Goal: Task Accomplishment & Management: Manage account settings

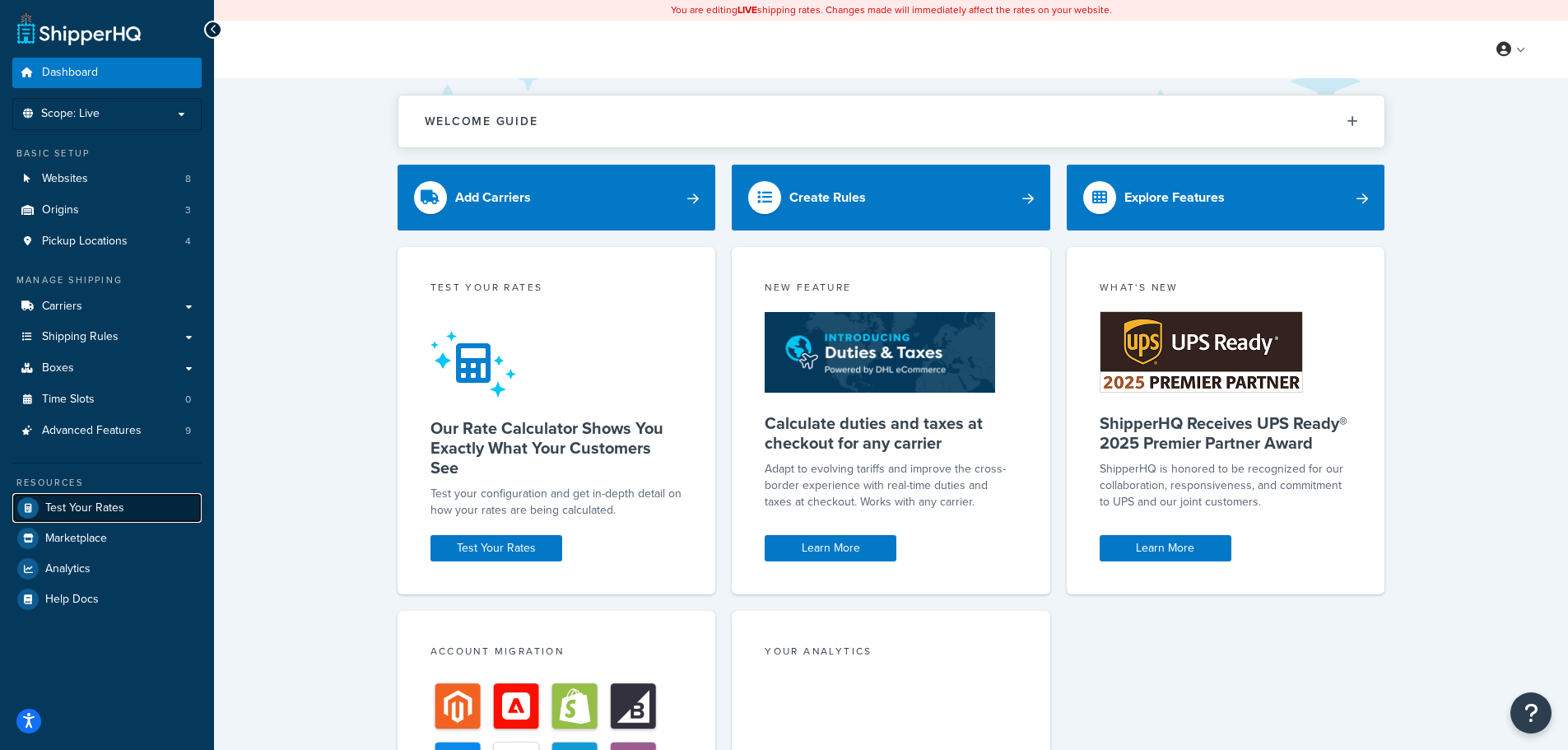
click at [107, 511] on span "Test Your Rates" at bounding box center [85, 508] width 79 height 14
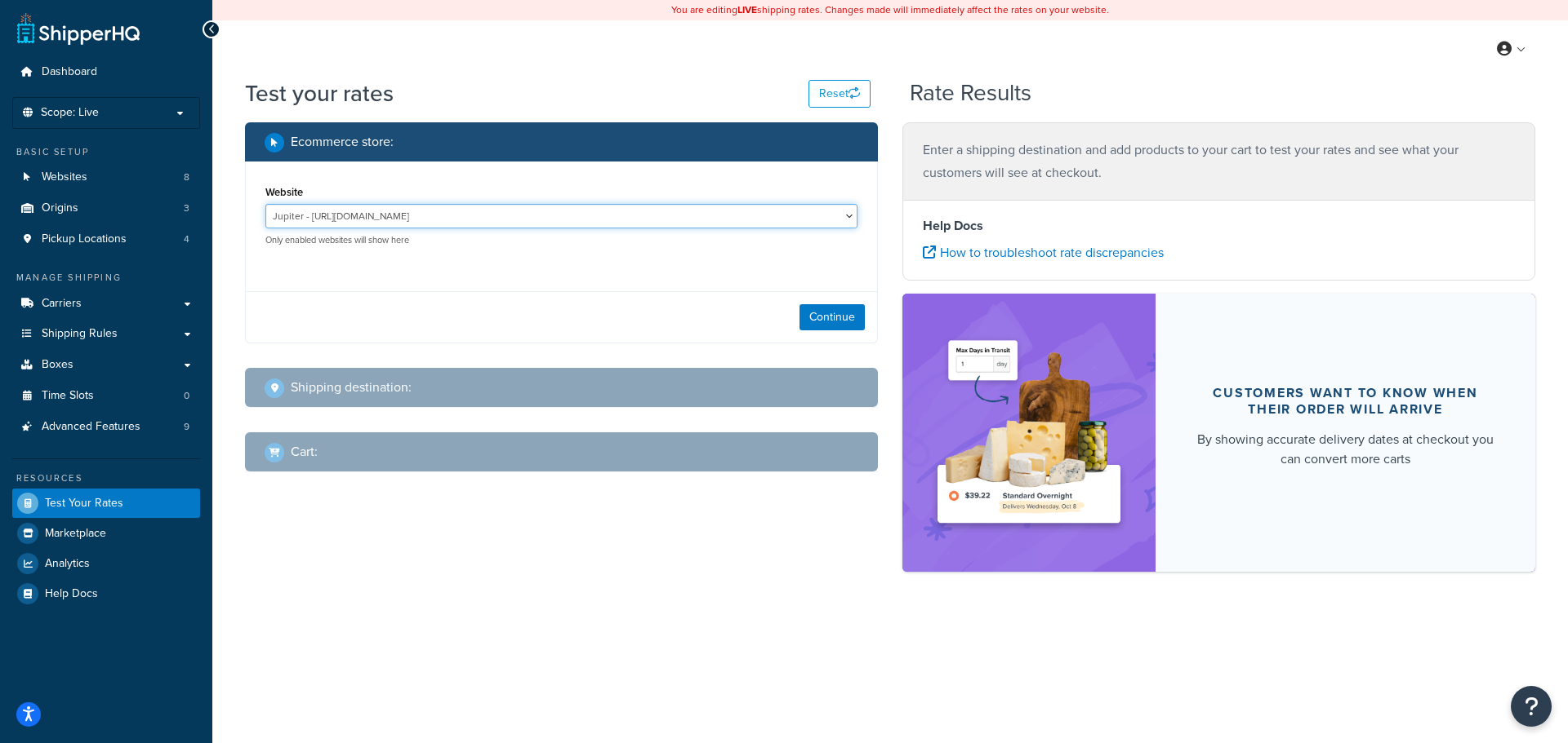
click at [338, 214] on select "Jupiter - https://jupiter.clearbags.cloud/ Mercury - https://mercury.clearbags.…" at bounding box center [561, 216] width 592 height 25
select select "2c209cb4b714c765d0ce5177c5b8e241"
click at [265, 204] on select "Jupiter - https://jupiter.clearbags.cloud/ Mercury - https://mercury.clearbags.…" at bounding box center [561, 216] width 592 height 25
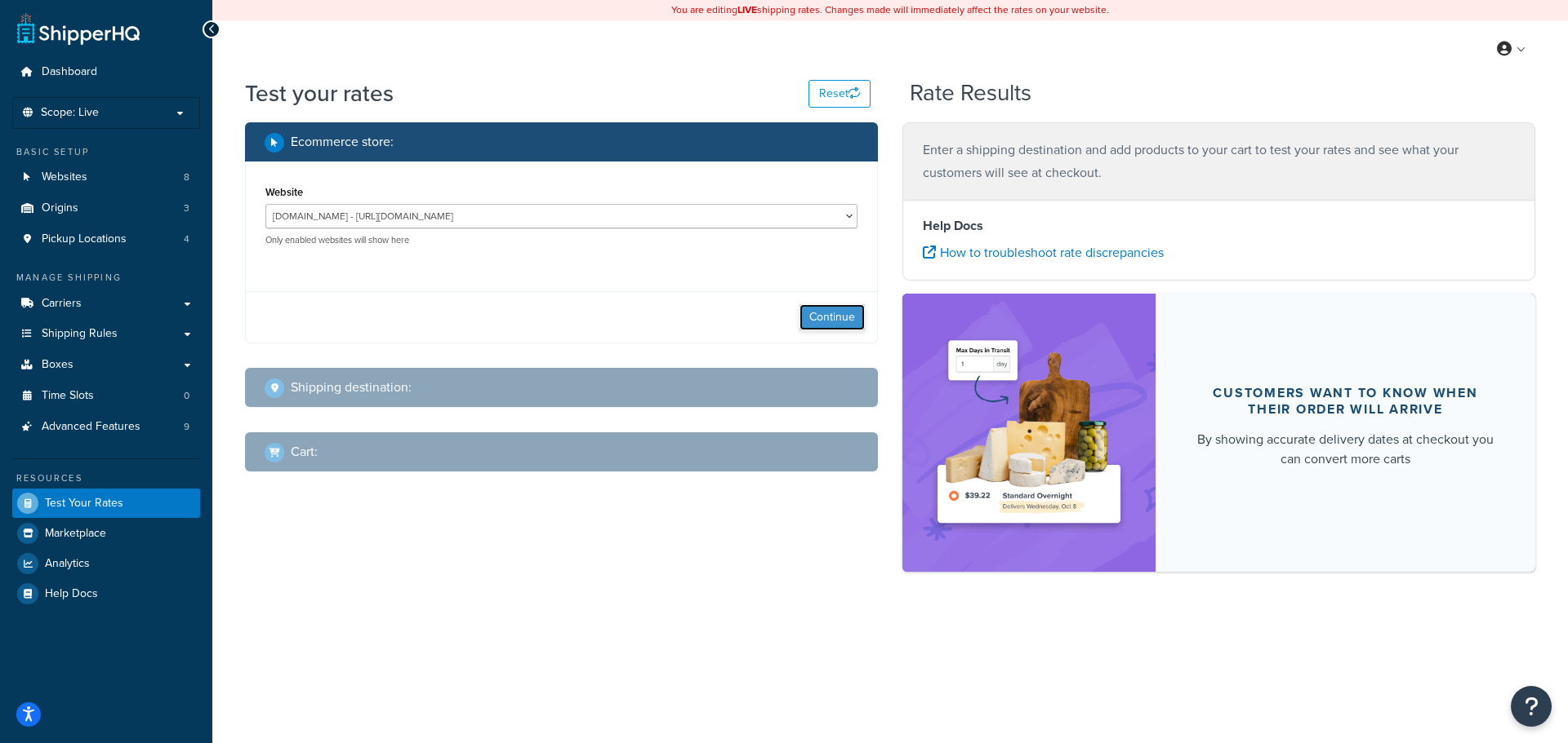
click at [842, 320] on button "Continue" at bounding box center [832, 317] width 66 height 26
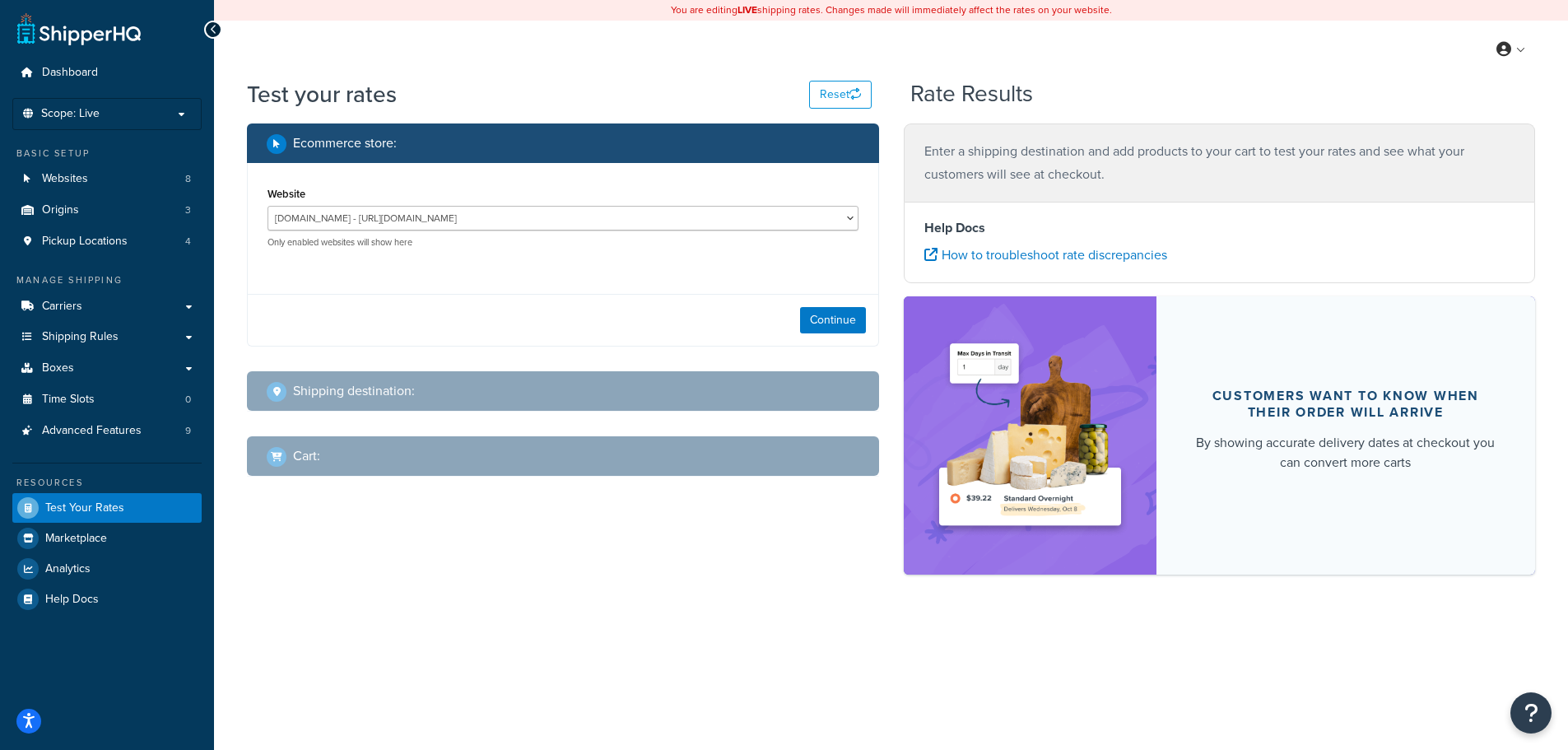
select select "TX"
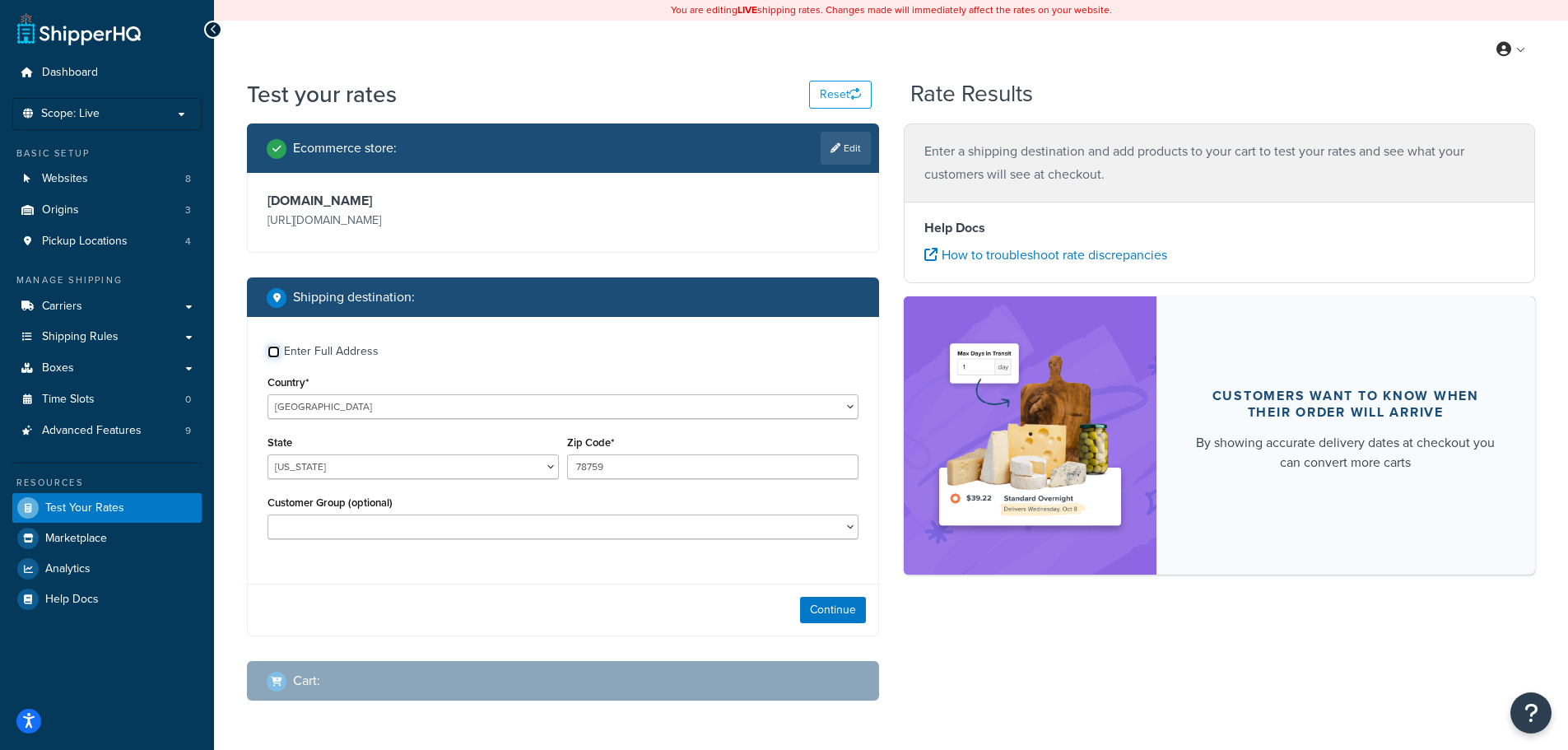
click at [274, 351] on input "Enter Full Address" at bounding box center [273, 352] width 12 height 12
checkbox input "true"
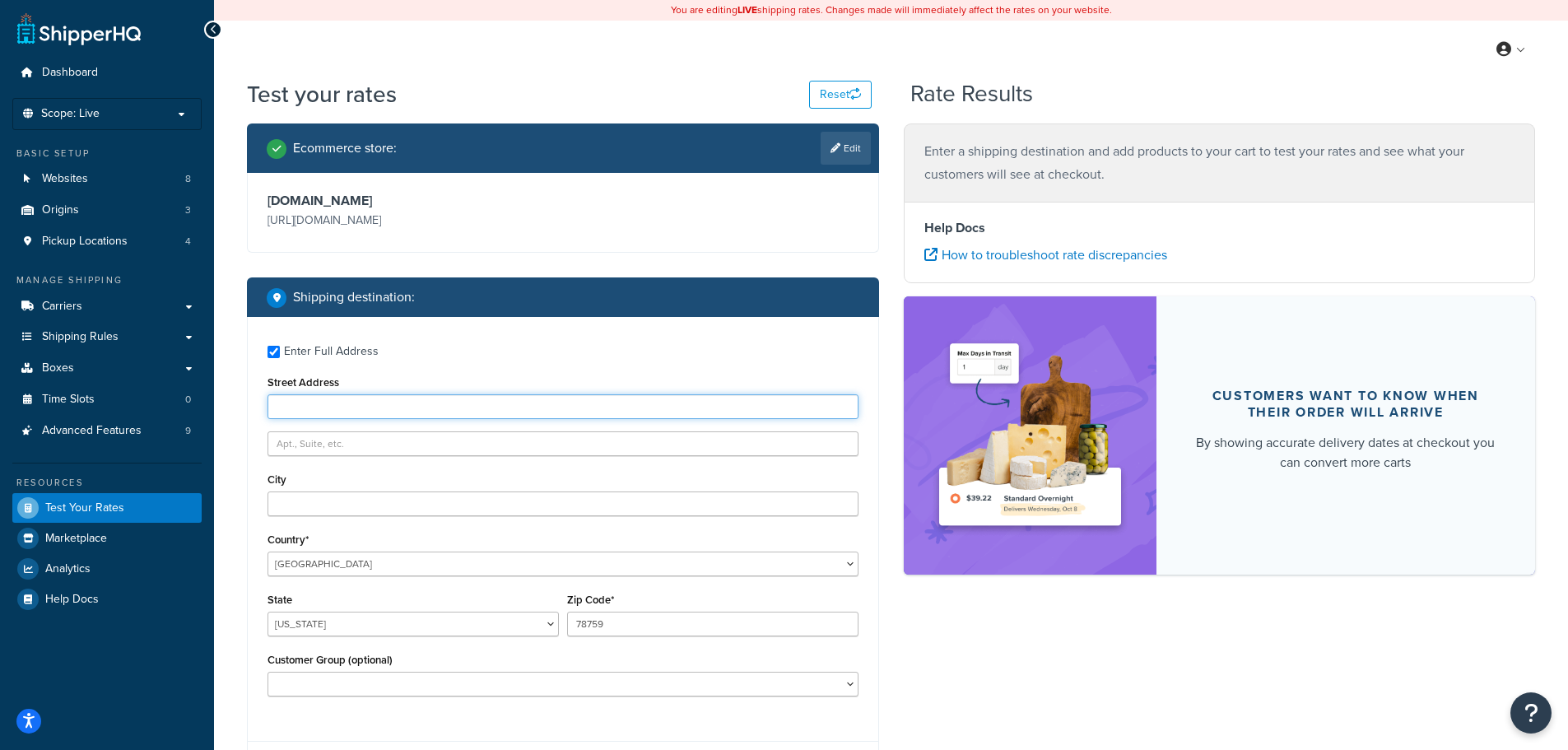
click at [321, 403] on input "Street Address" at bounding box center [563, 407] width 591 height 25
type input "472 Kekupua St"
click at [306, 516] on input "City" at bounding box center [563, 504] width 591 height 25
type input "honolulu"
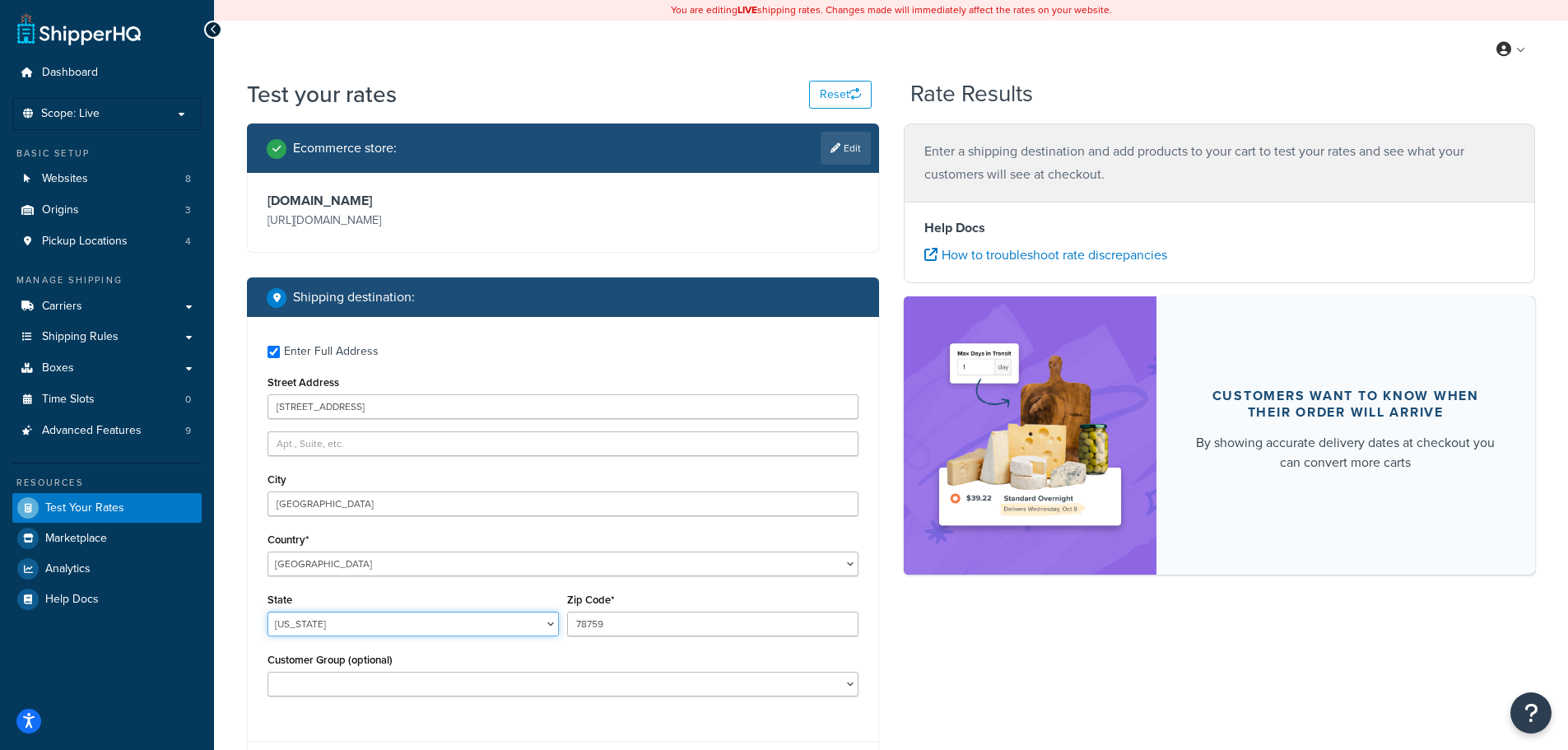
select select "HI"
type input "96825"
click at [808, 654] on div "Customer Group (optional) Affiliate Base Reseller Bronze Default (General) Empl…" at bounding box center [563, 673] width 591 height 48
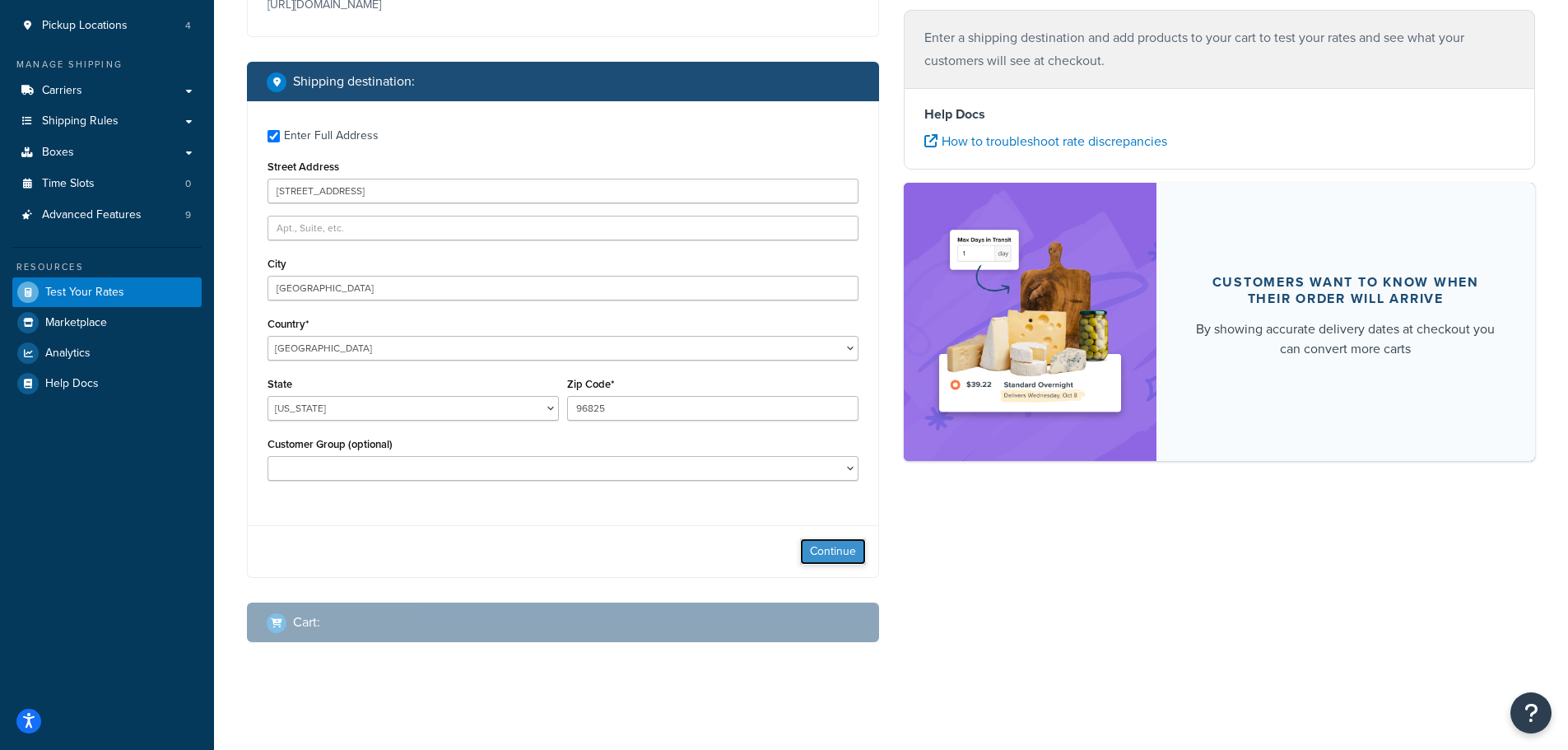
click at [819, 556] on button "Continue" at bounding box center [833, 551] width 66 height 27
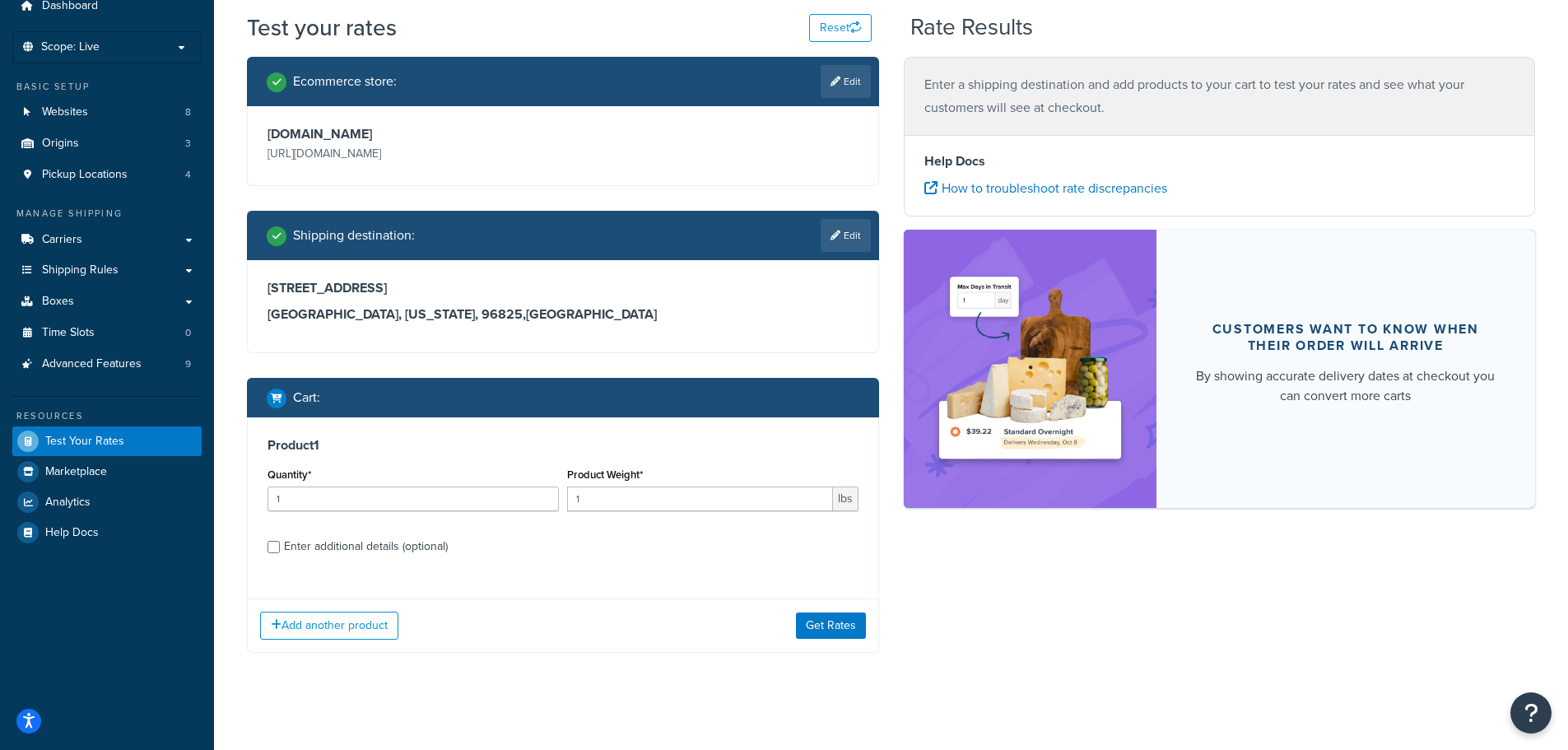
scroll to position [77, 0]
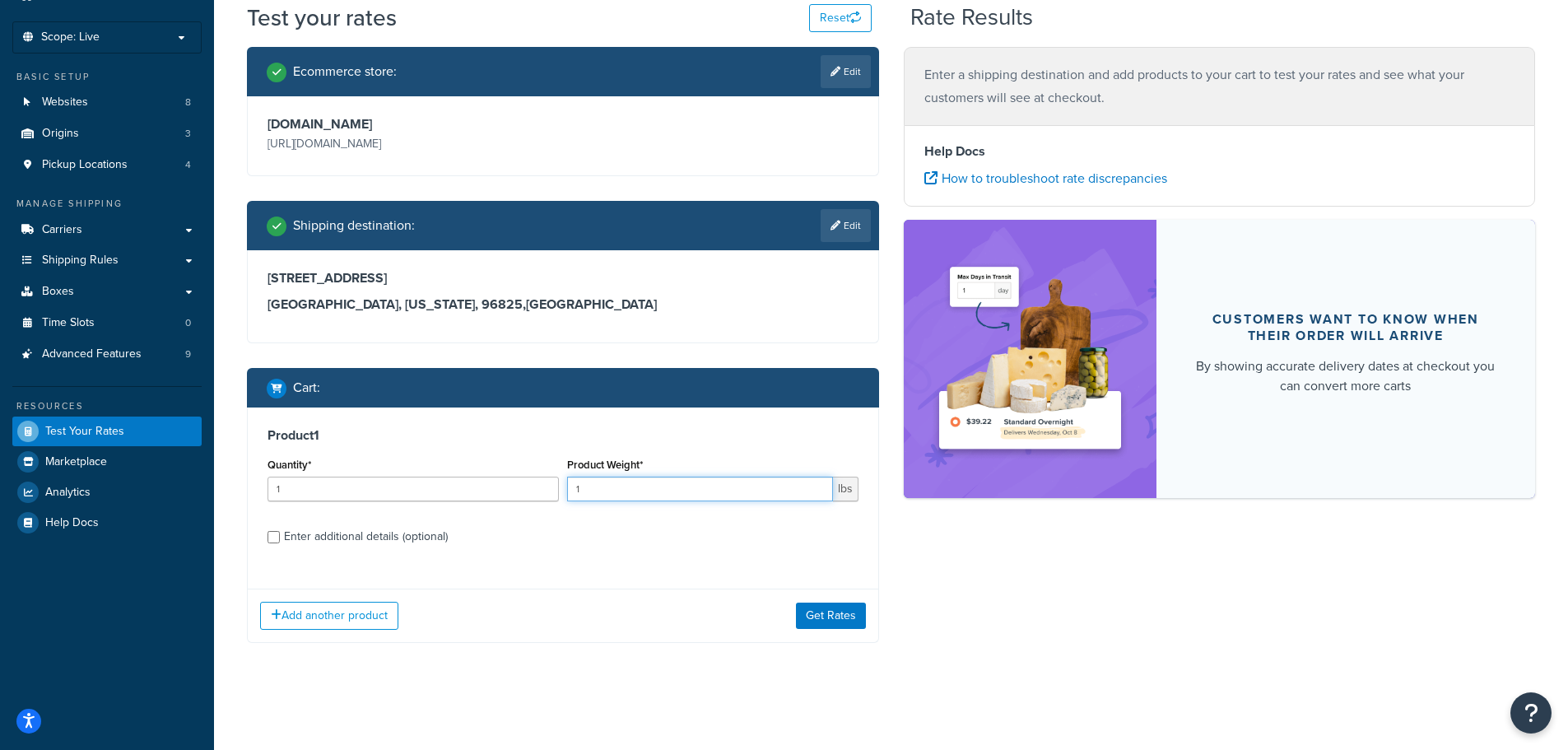
click at [592, 489] on input "1" at bounding box center [700, 489] width 266 height 25
type input "4.93"
click at [269, 538] on input "Enter additional details (optional)" at bounding box center [273, 538] width 12 height 12
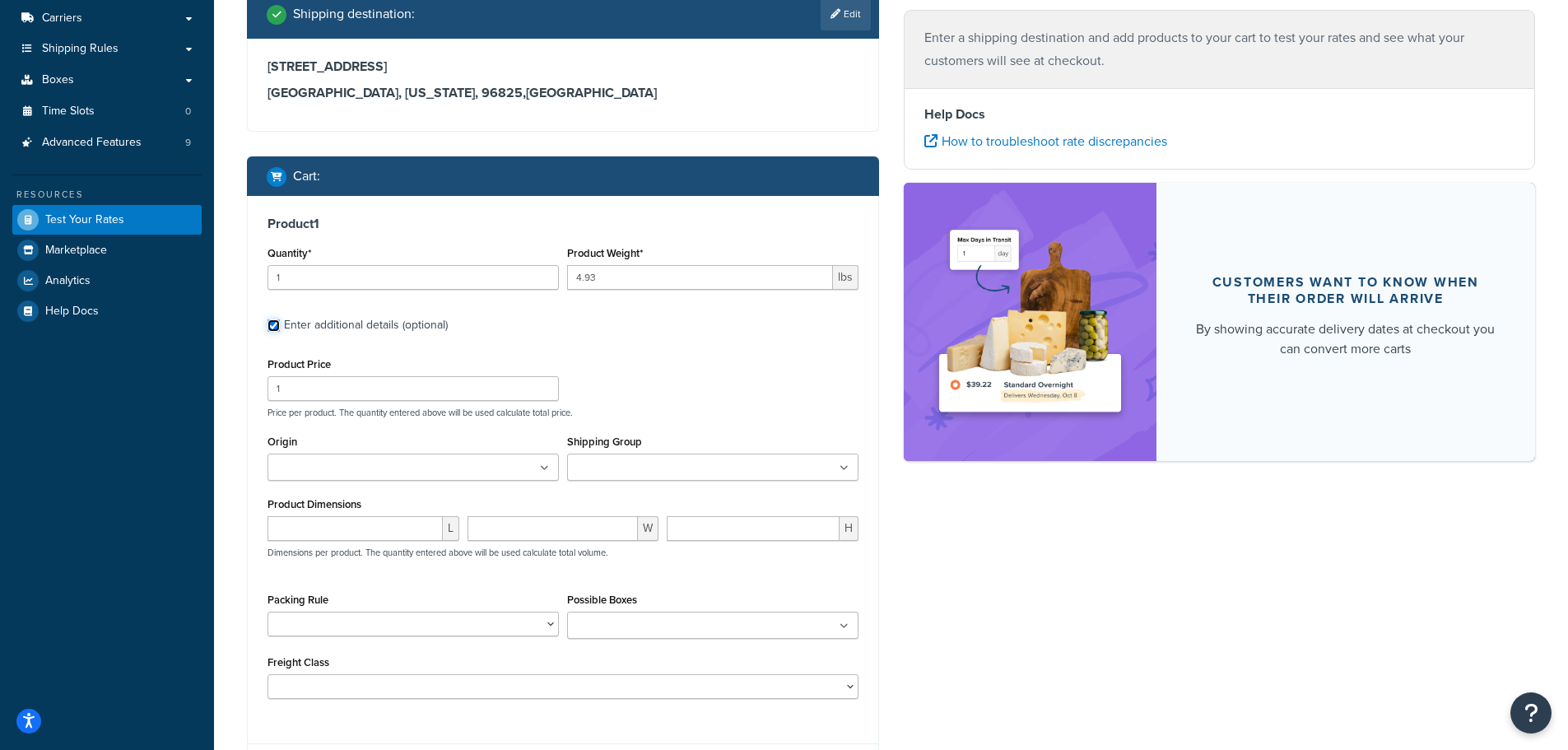
scroll to position [324, 0]
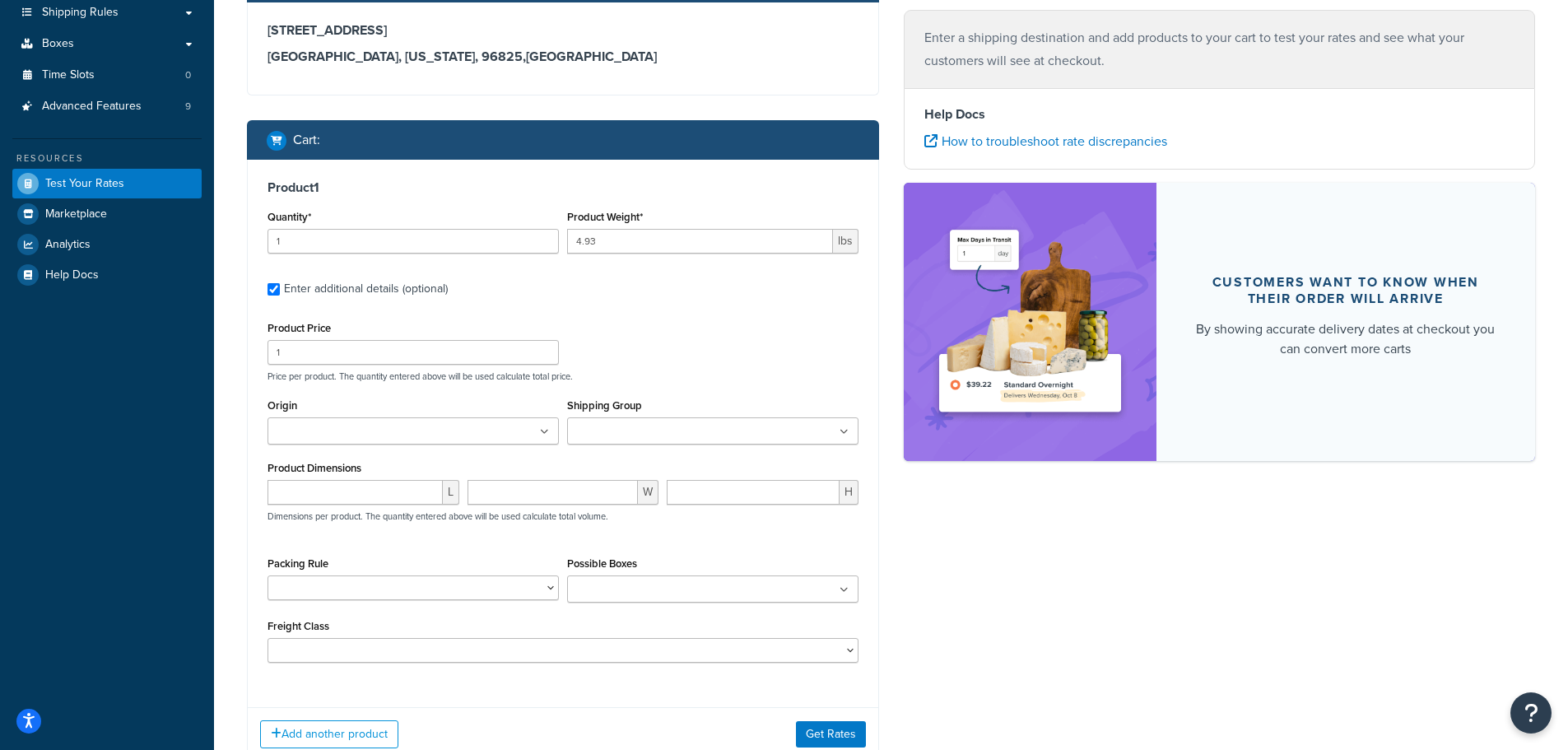
click at [518, 289] on label "Enter additional details (optional)" at bounding box center [571, 287] width 574 height 27
click at [280, 289] on input "Enter additional details (optional)" at bounding box center [273, 289] width 12 height 12
checkbox input "false"
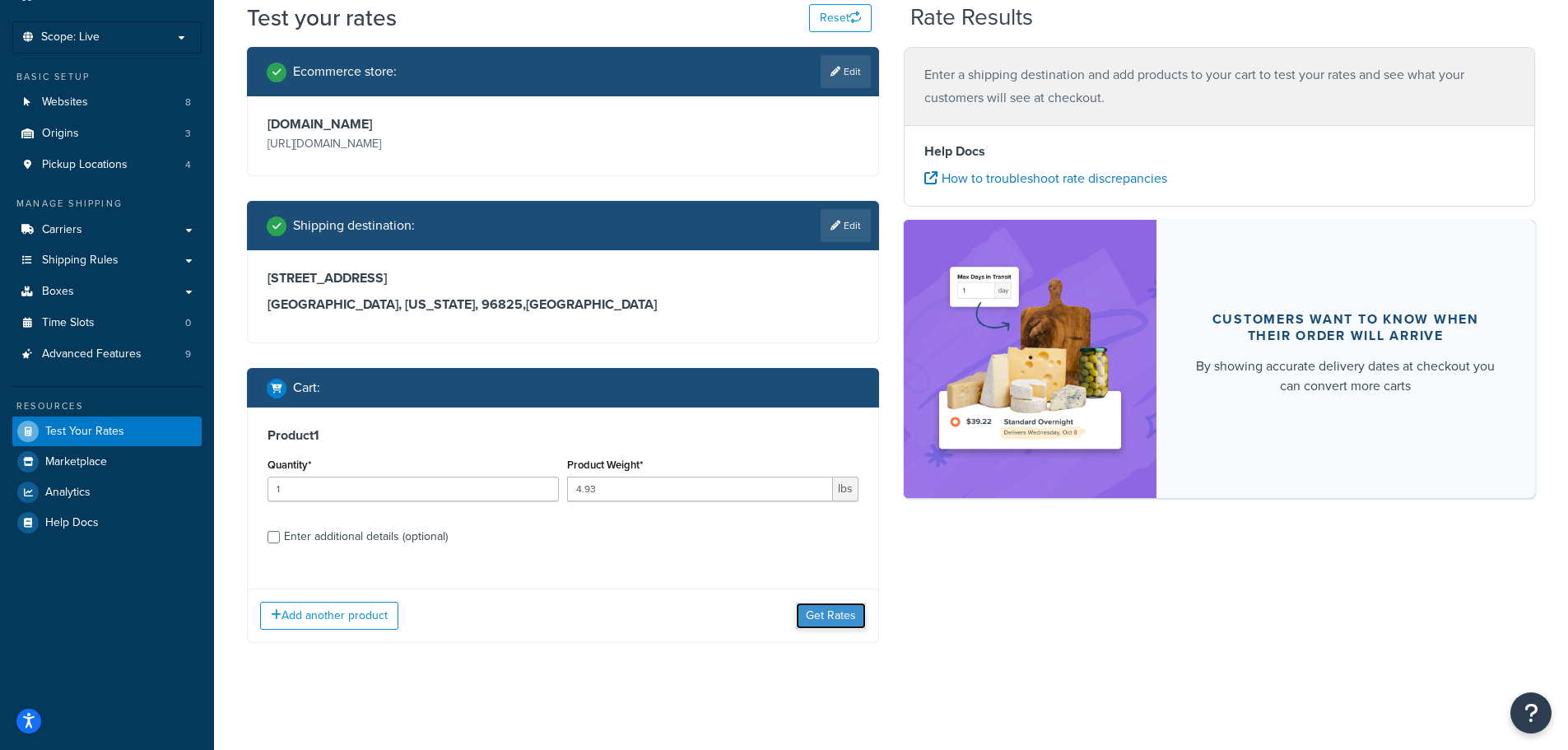
click at [839, 615] on button "Get Rates" at bounding box center [830, 616] width 70 height 27
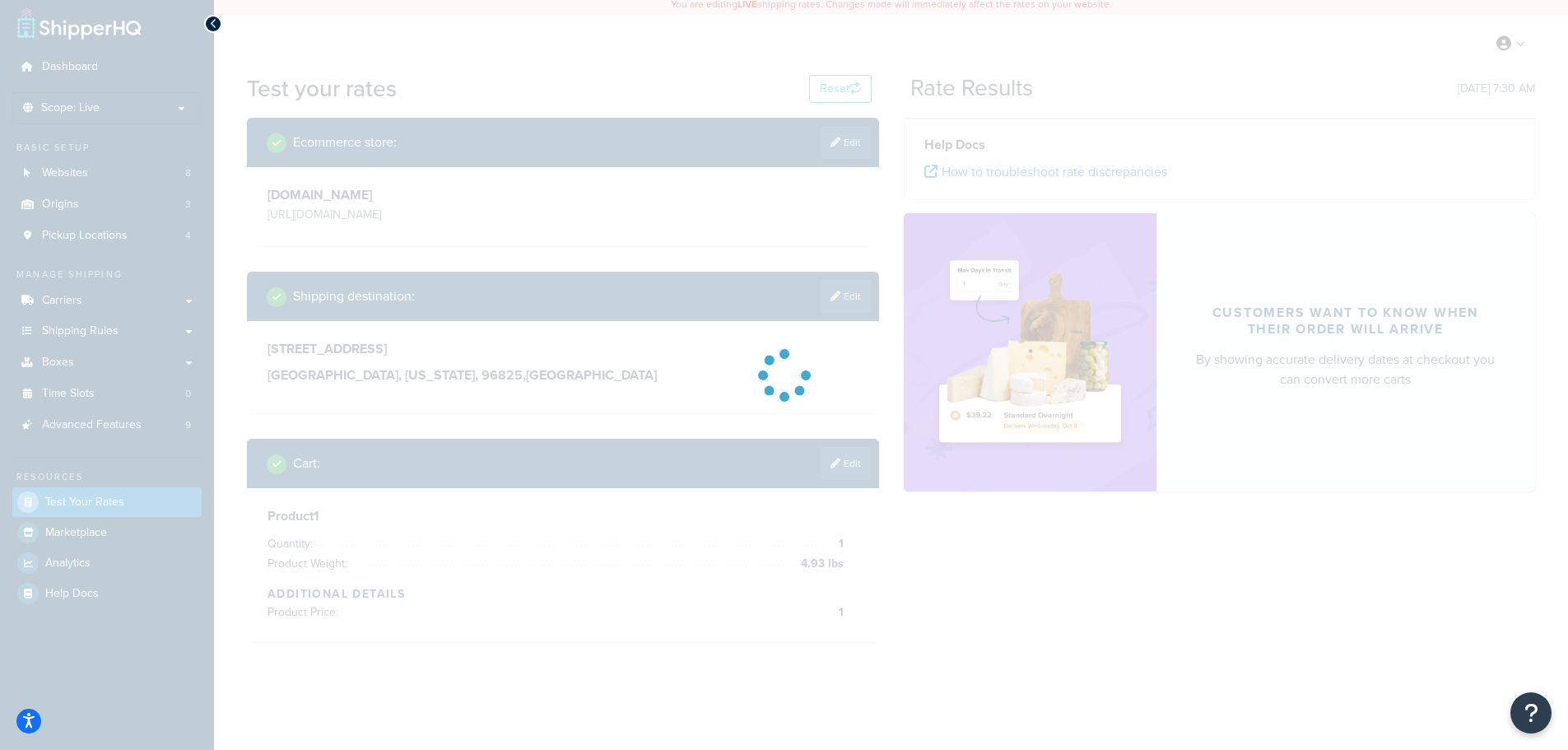
scroll to position [0, 0]
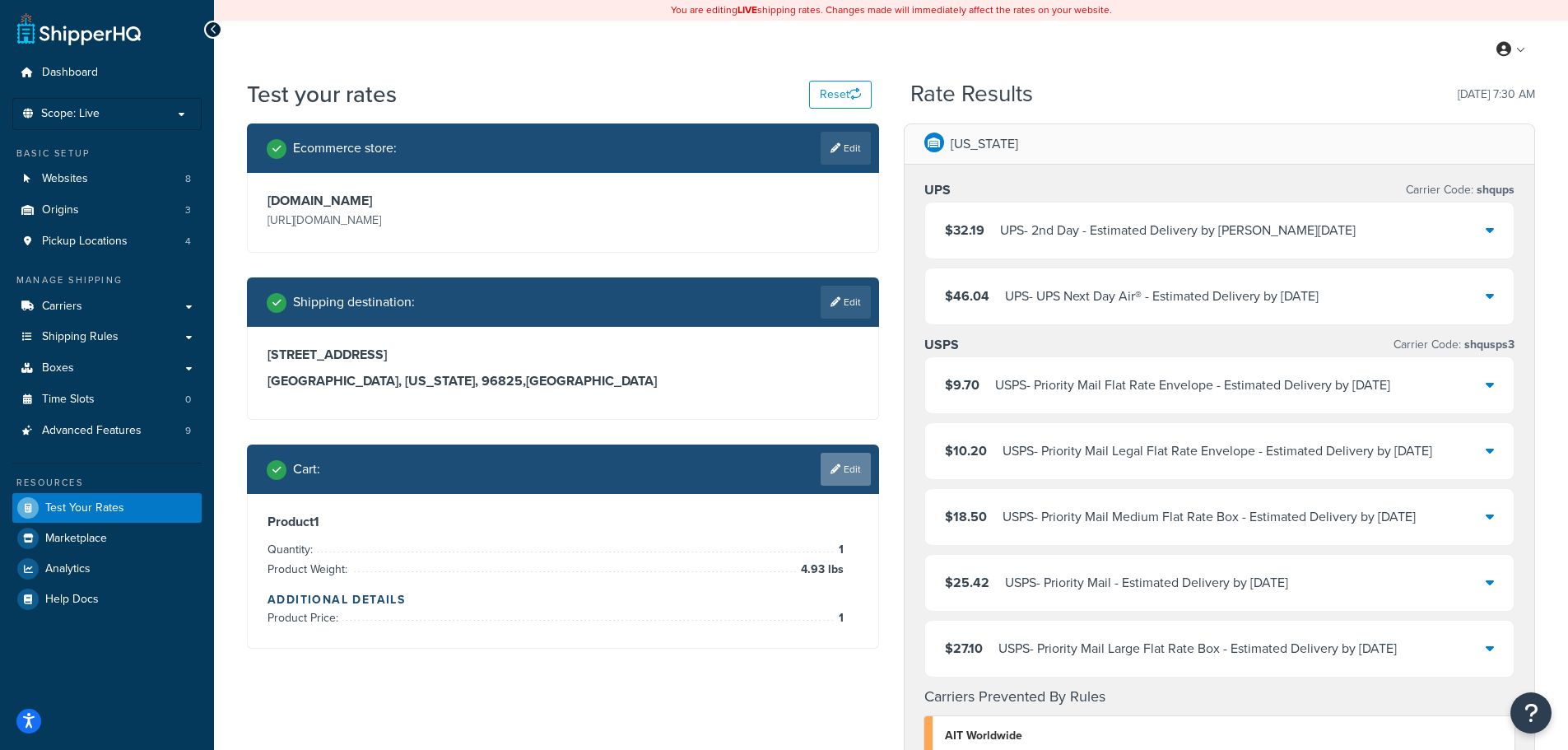
click at [838, 467] on icon at bounding box center [835, 469] width 9 height 9
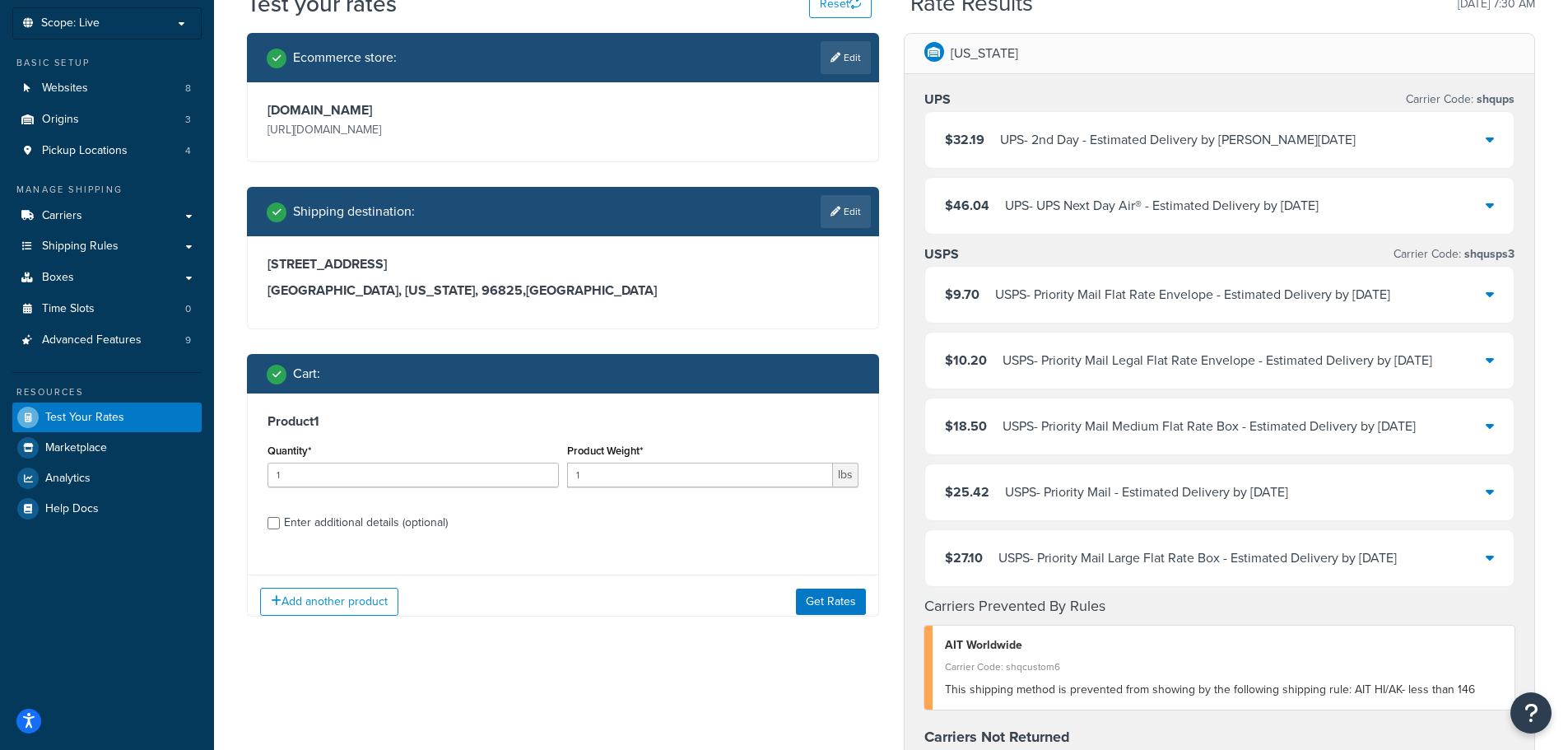
scroll to position [247, 0]
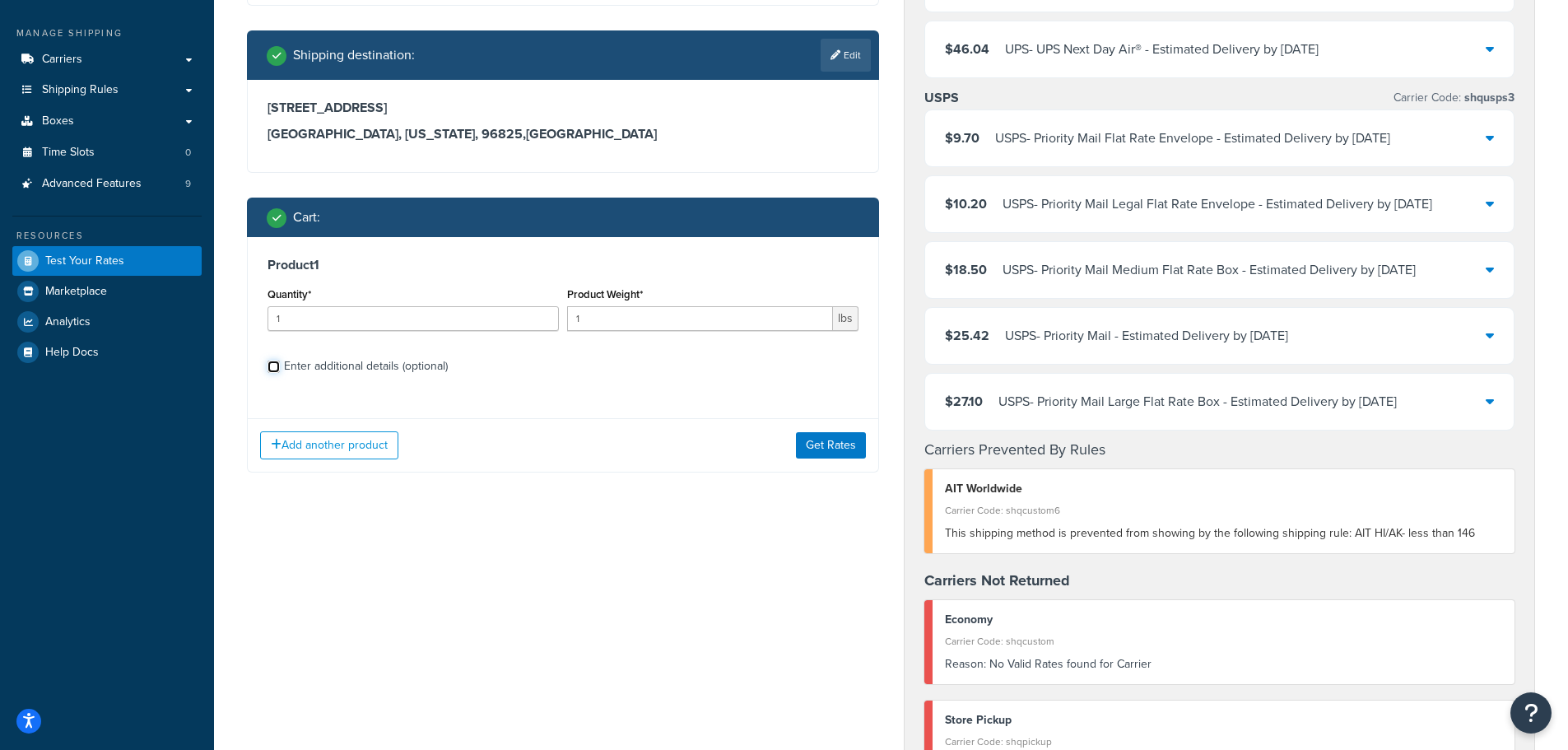
click at [274, 362] on input "Enter additional details (optional)" at bounding box center [273, 366] width 12 height 12
checkbox input "true"
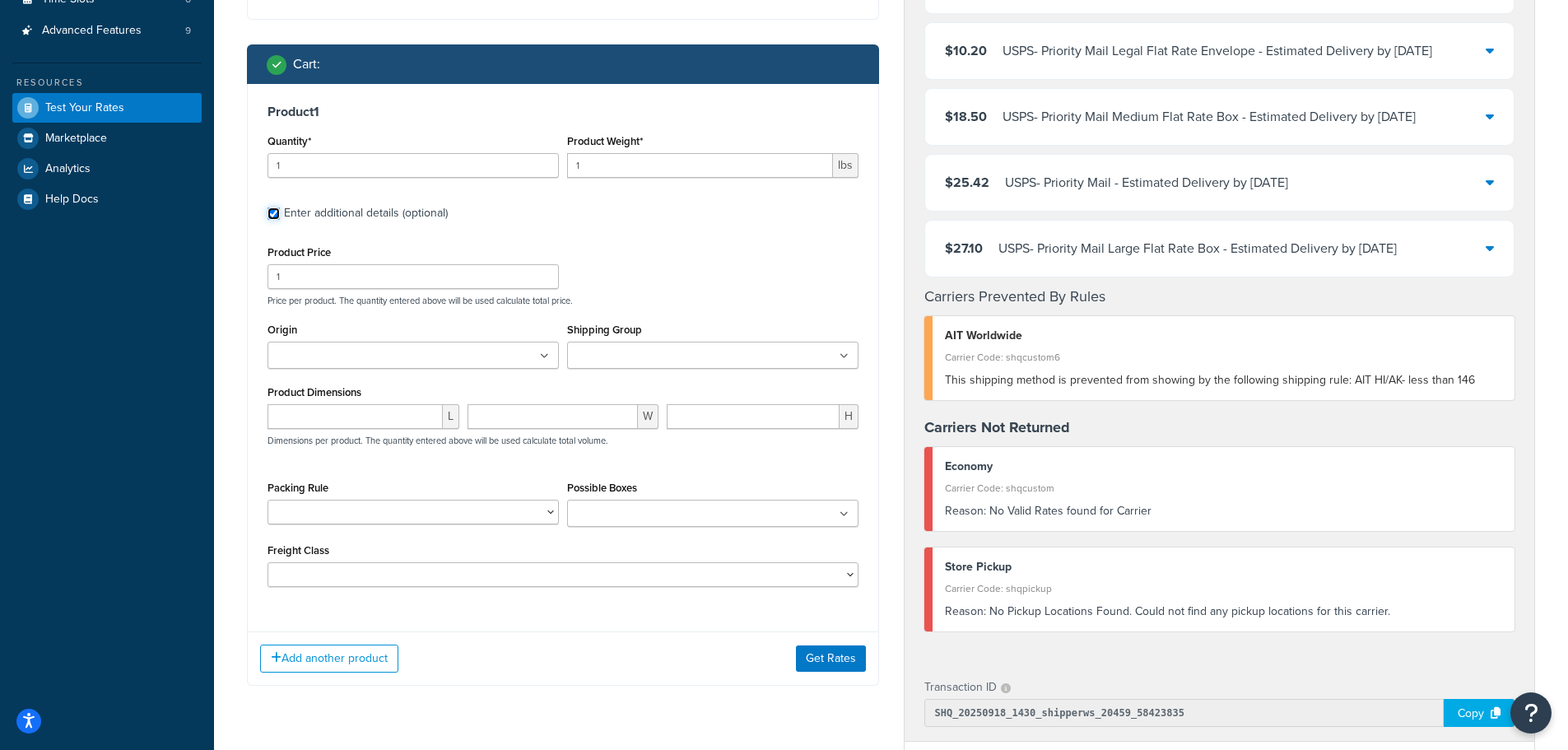
scroll to position [412, 0]
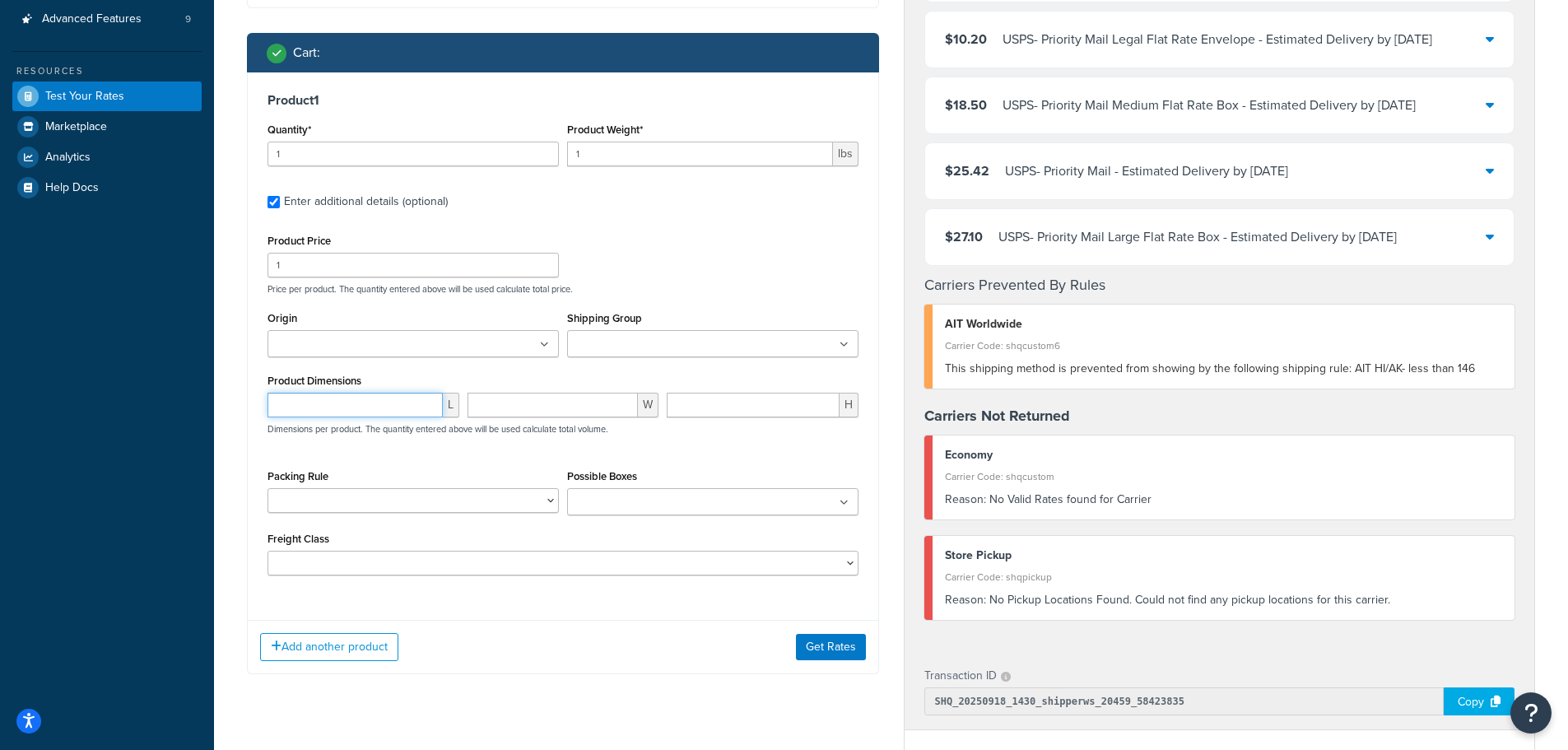
click at [372, 402] on input "number" at bounding box center [355, 405] width 175 height 25
type input "6"
type input "8.675"
type input "6"
type input "3"
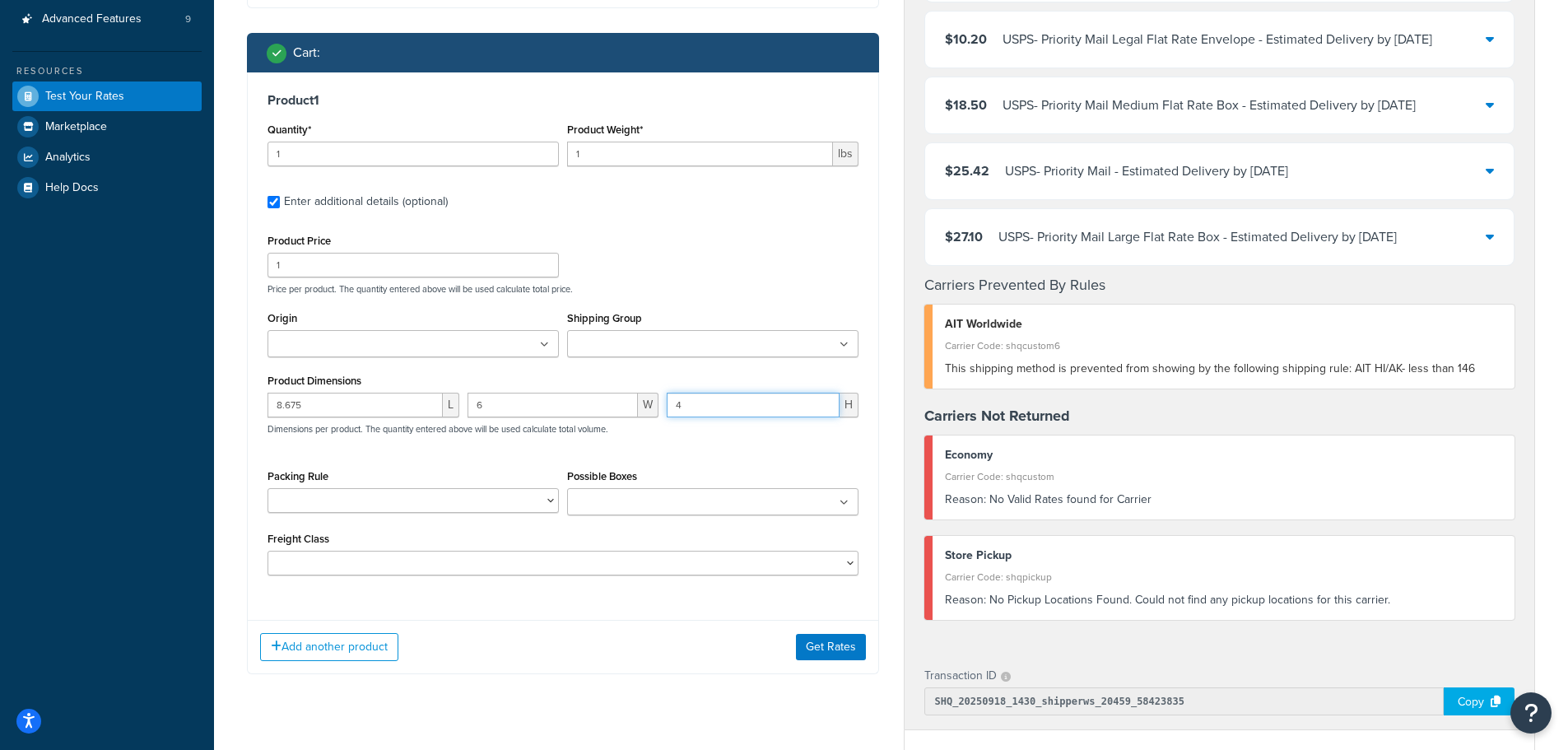
type input "4"
click at [621, 157] on input "1" at bounding box center [700, 154] width 266 height 25
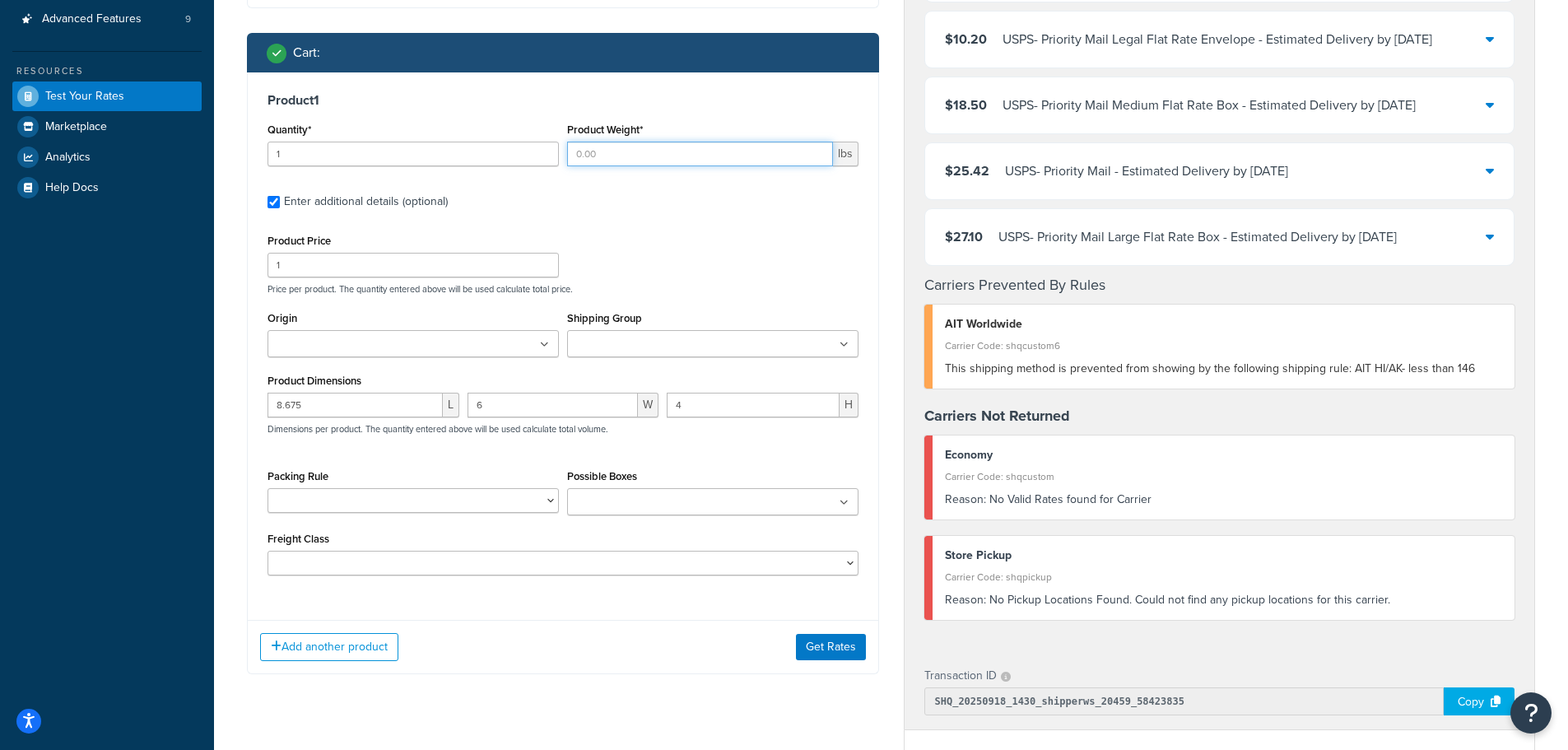
type input "4"
type input "5"
click at [638, 218] on div "Product 1 Quantity* 1 Product Weight* 5 lbs Enter additional details (optional)…" at bounding box center [563, 340] width 631 height 535
click at [834, 652] on button "Get Rates" at bounding box center [830, 647] width 70 height 27
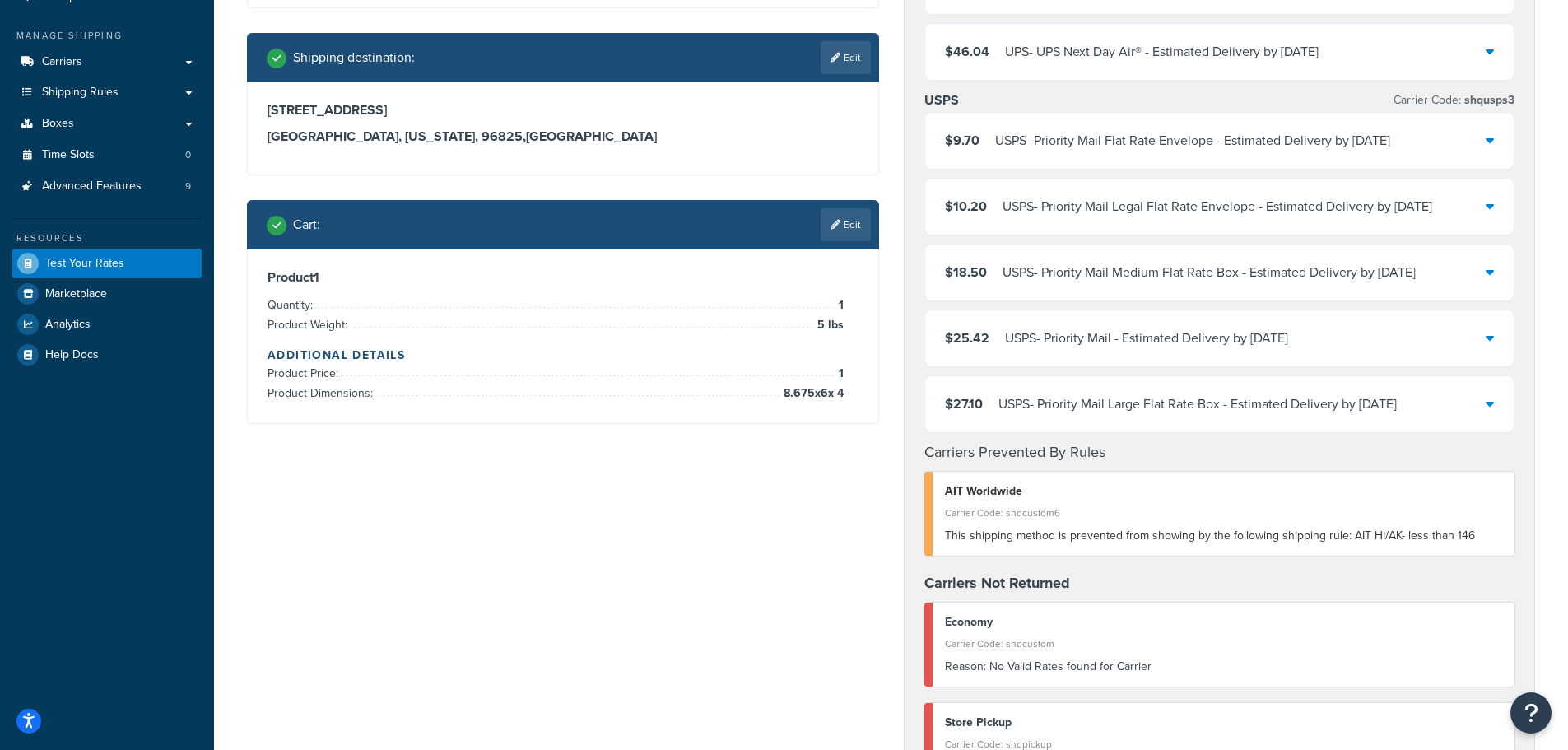
scroll to position [165, 0]
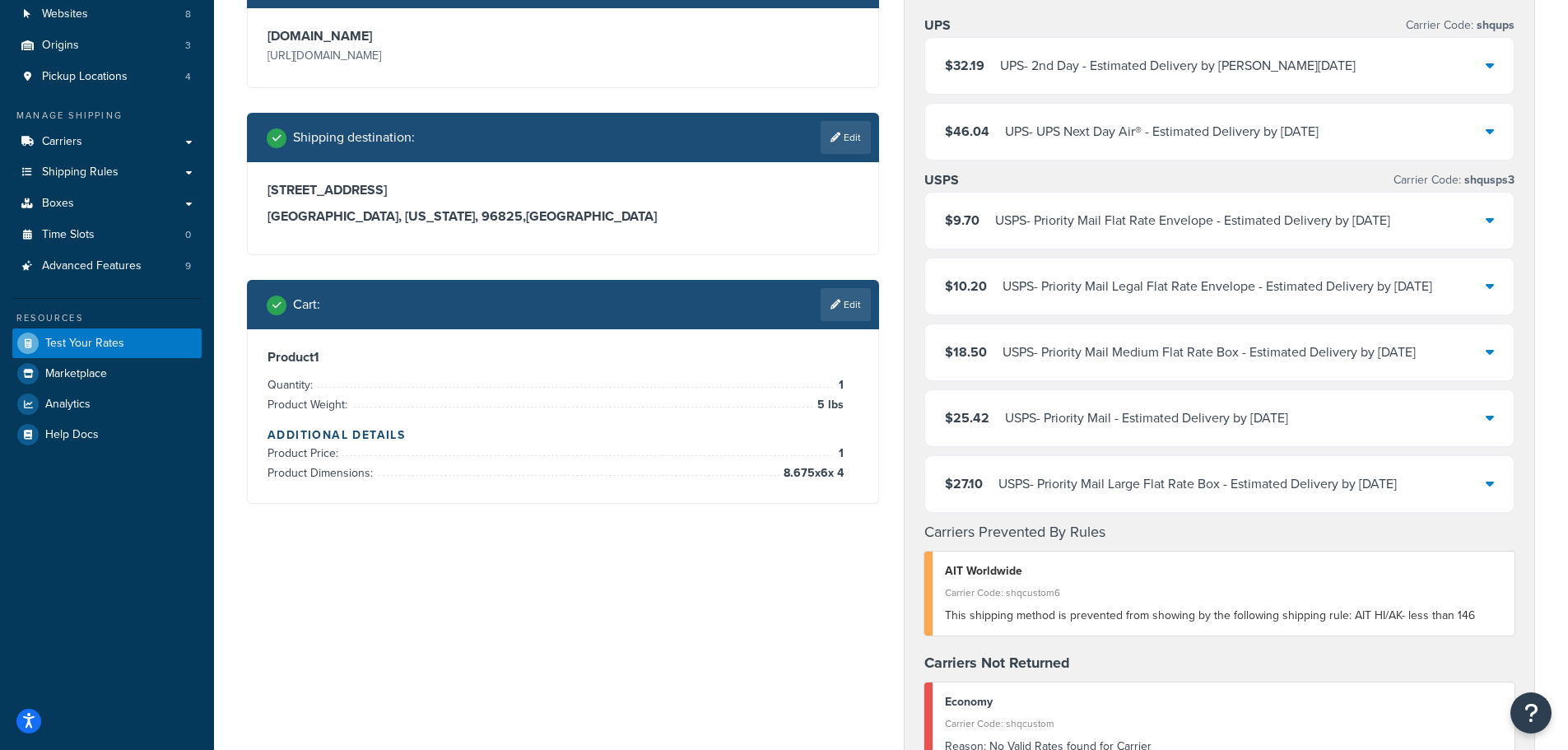
click at [1495, 219] on div "$9.70 USPS - Priority Mail Flat Rate Envelope - Estimated Delivery by Fri, Sep …" at bounding box center [1220, 220] width 590 height 56
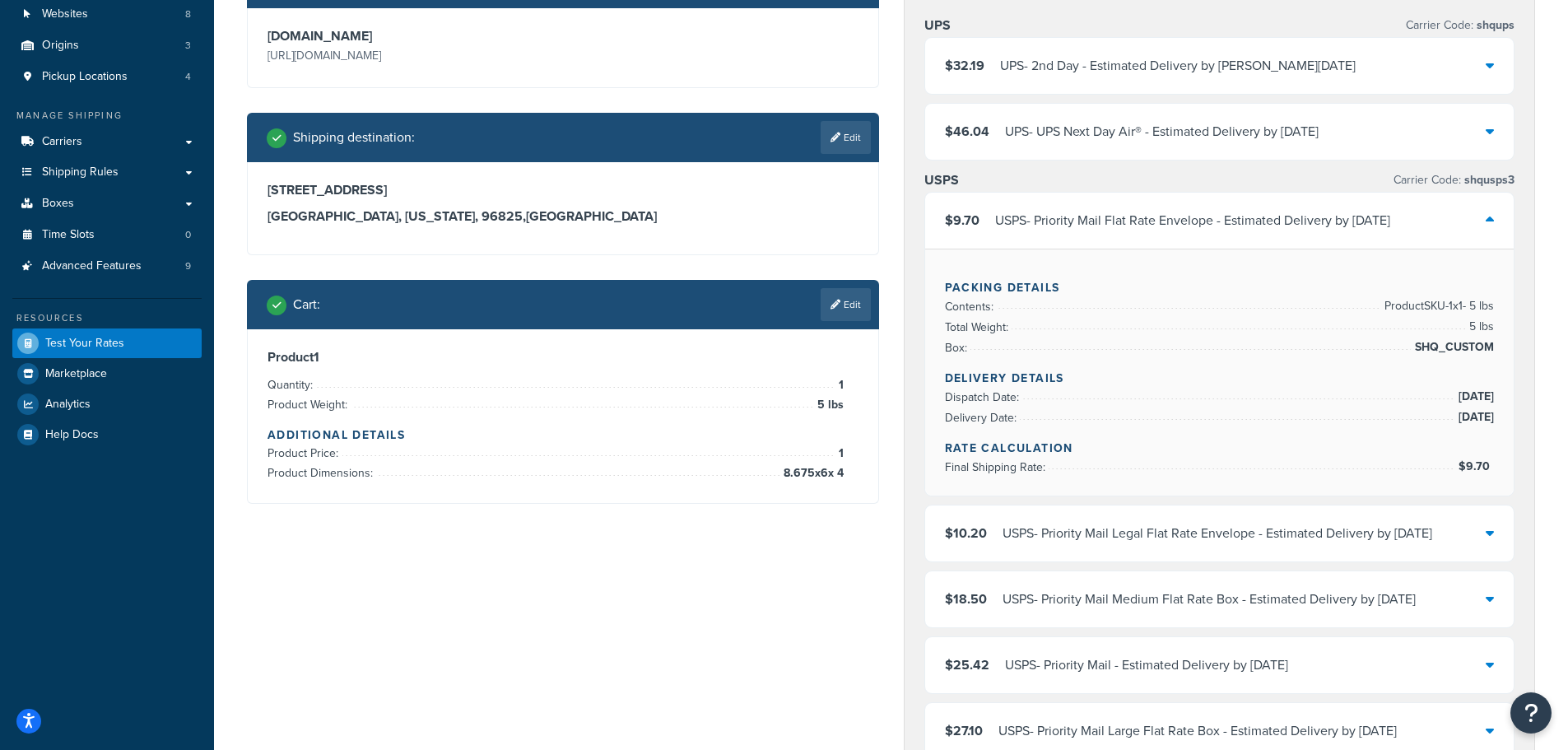
click at [1464, 350] on span "SHQ_CUSTOM" at bounding box center [1452, 347] width 83 height 20
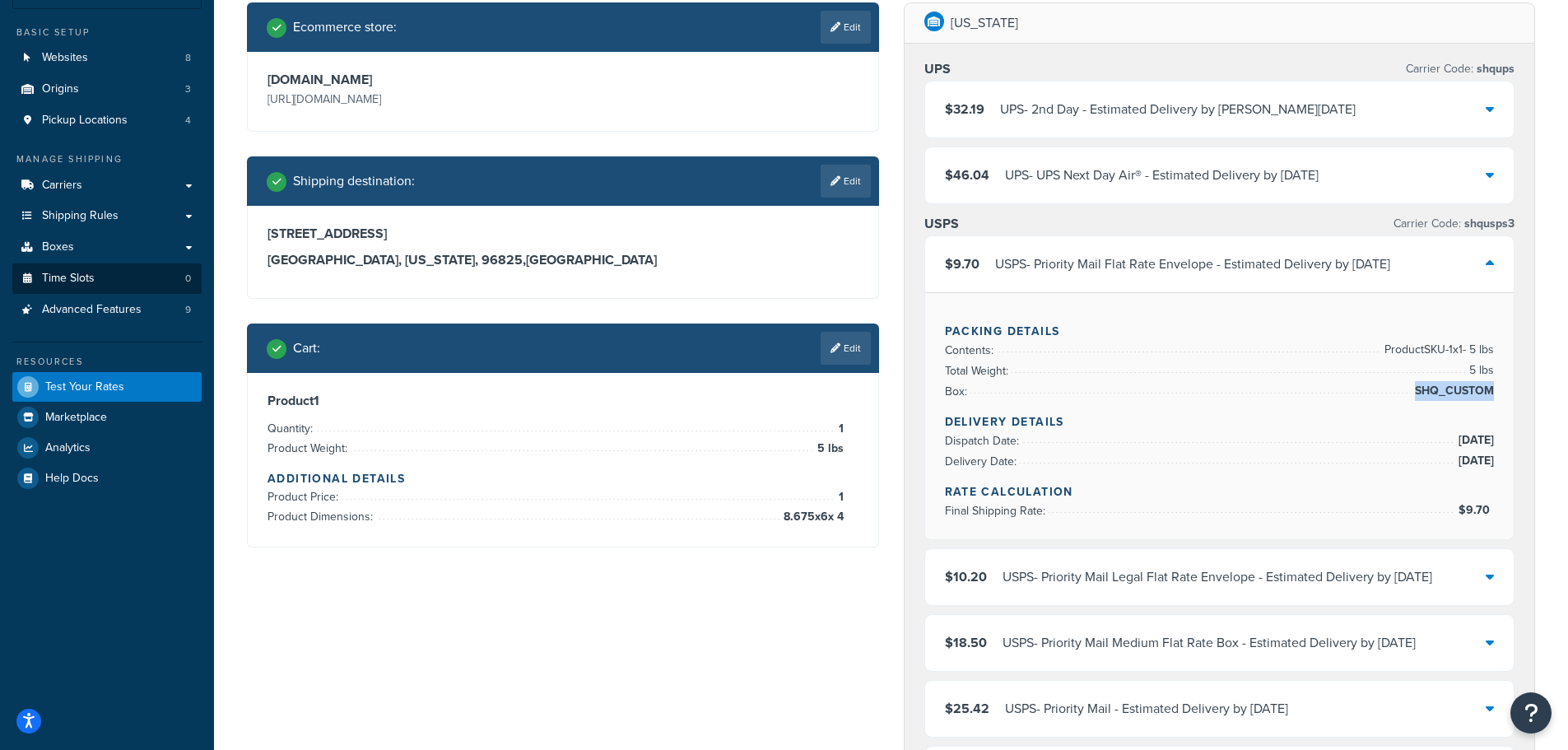
scroll to position [83, 0]
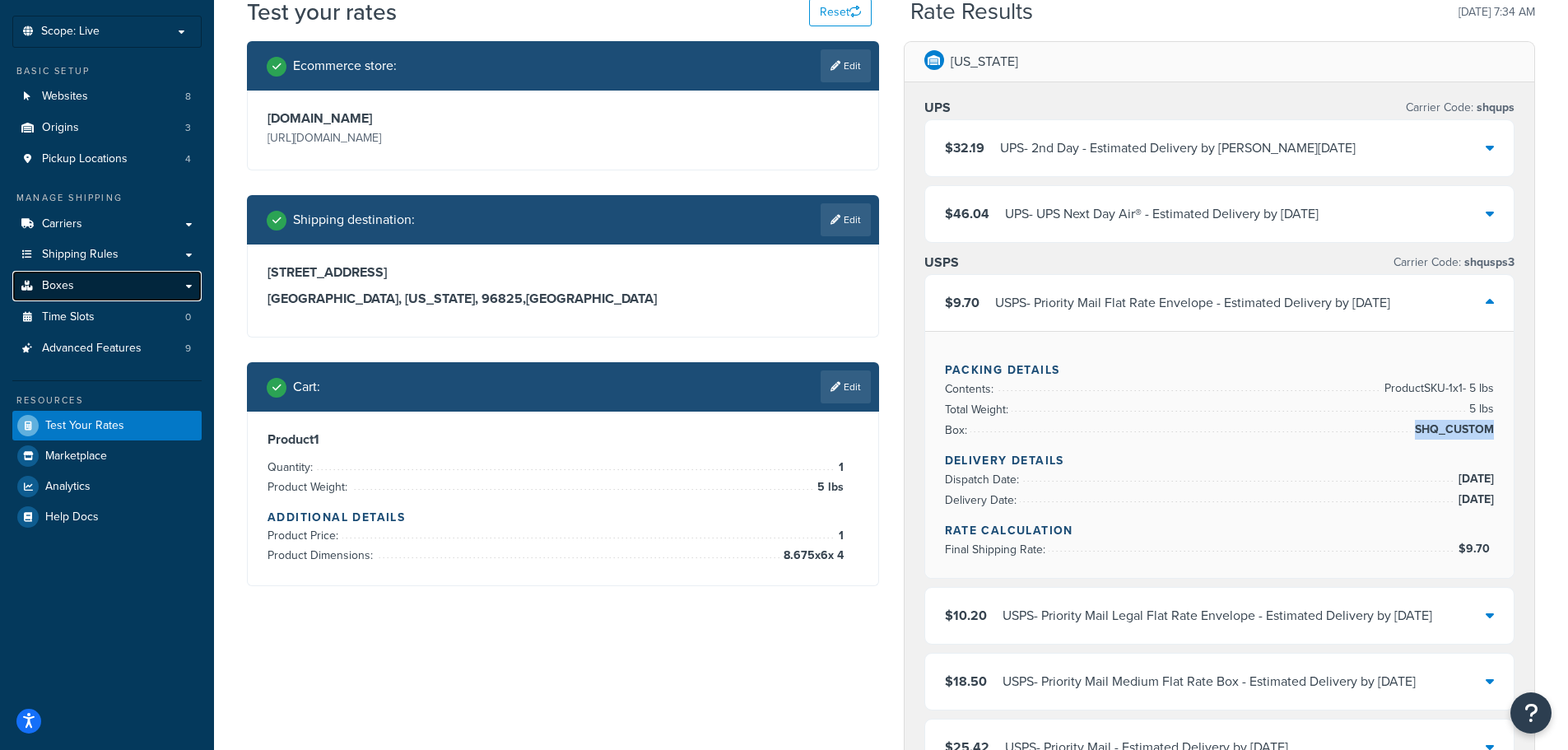
click at [89, 292] on link "Boxes" at bounding box center [107, 286] width 189 height 30
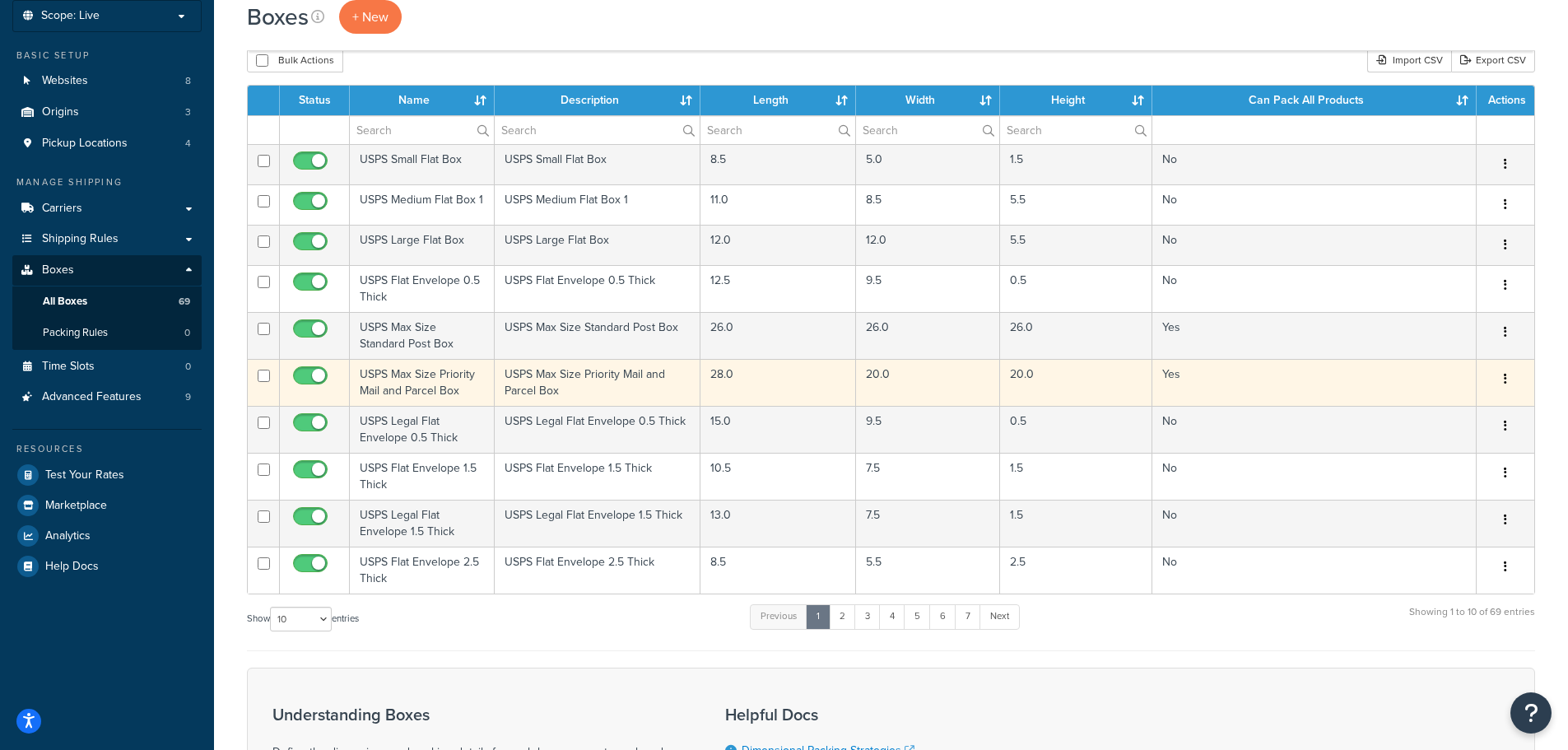
scroll to position [247, 0]
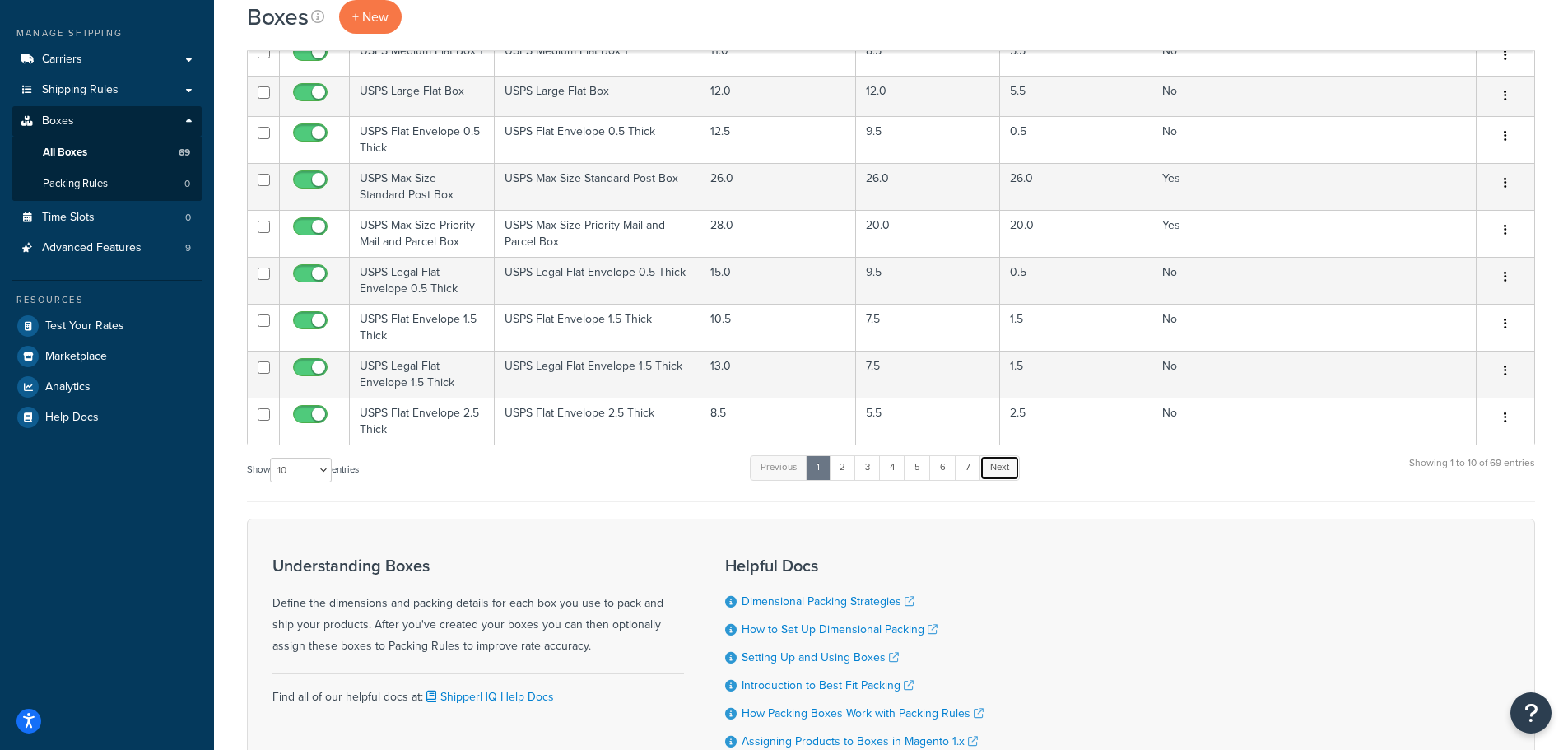
click at [998, 470] on link "Next" at bounding box center [1000, 468] width 40 height 25
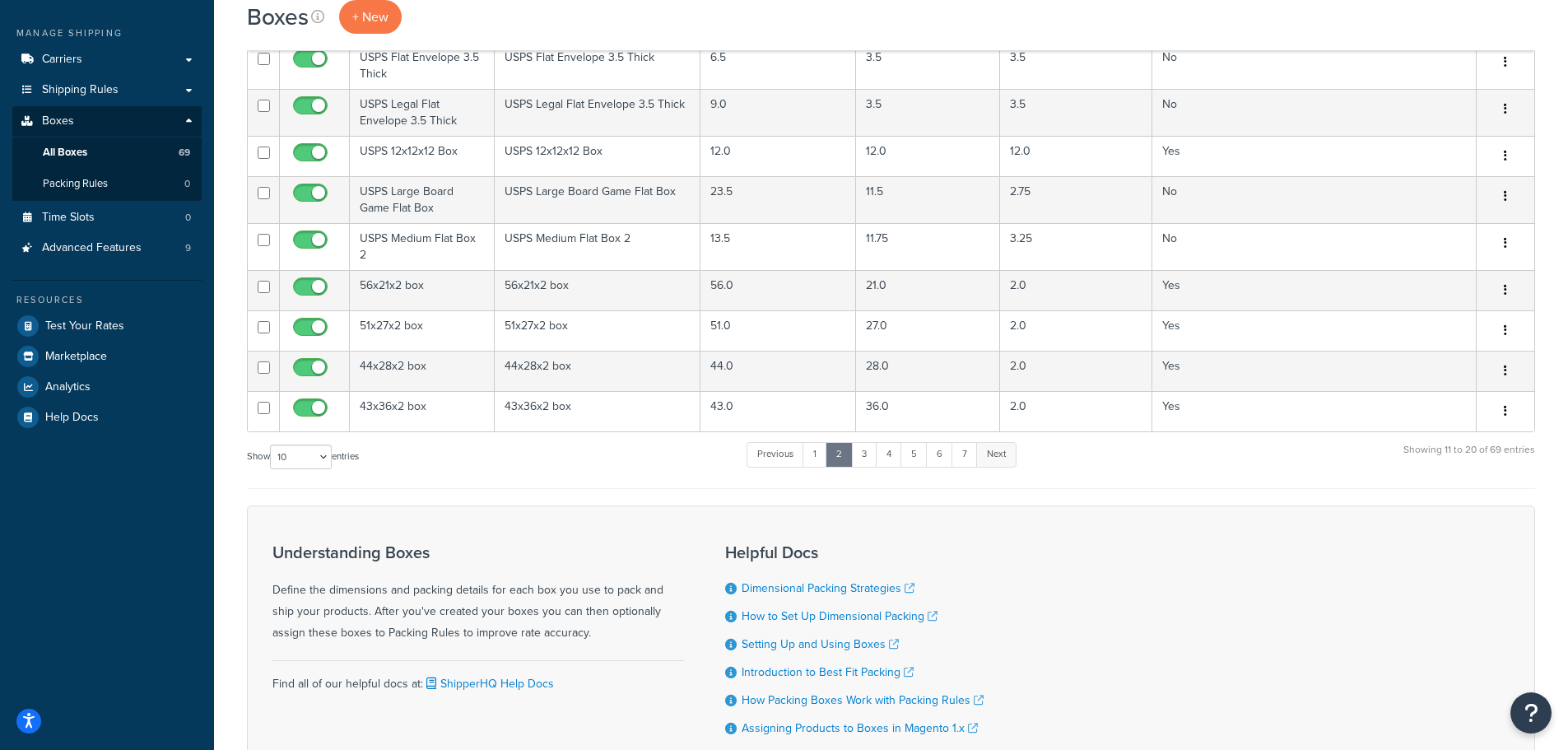
click at [1008, 458] on link "Next" at bounding box center [996, 454] width 40 height 25
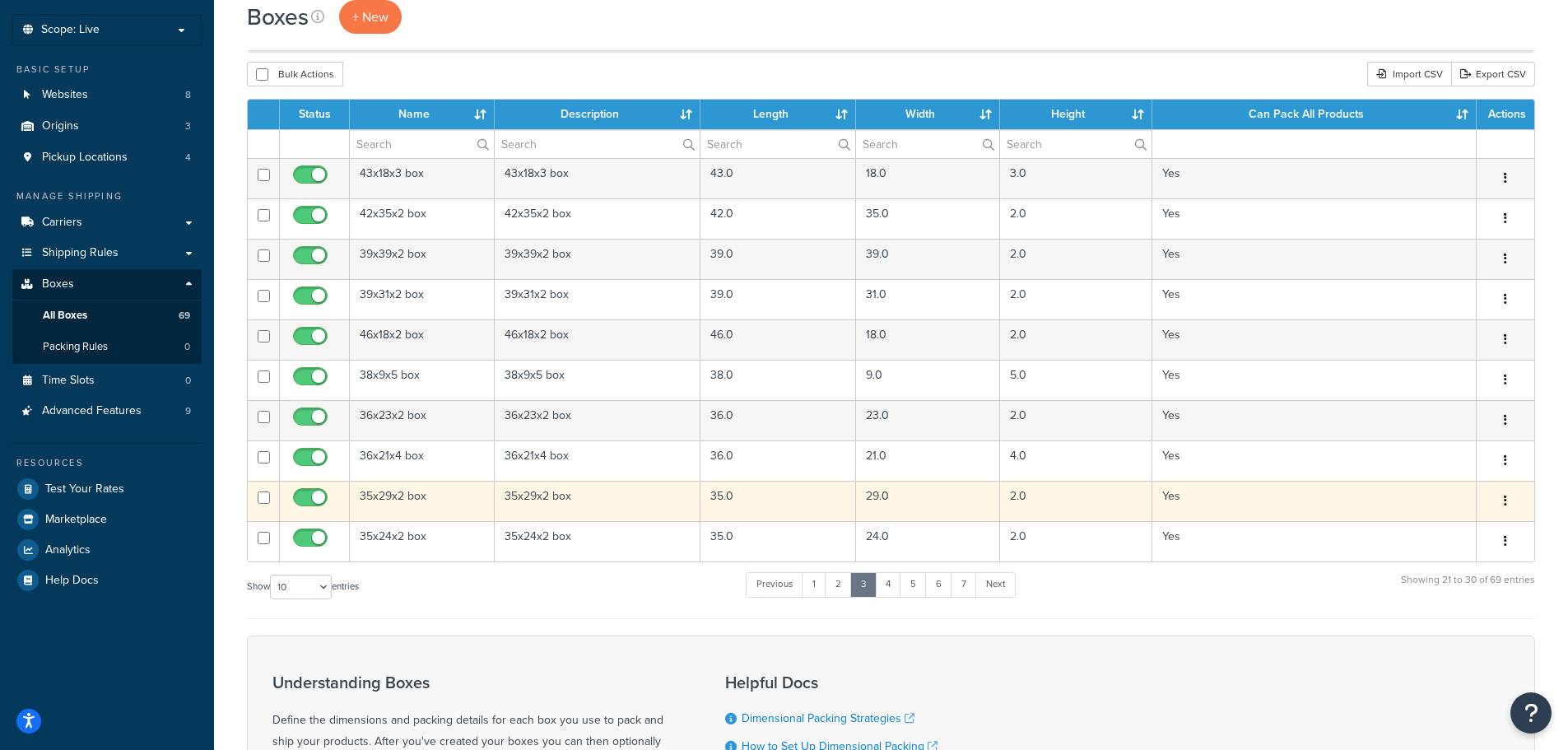
scroll to position [83, 0]
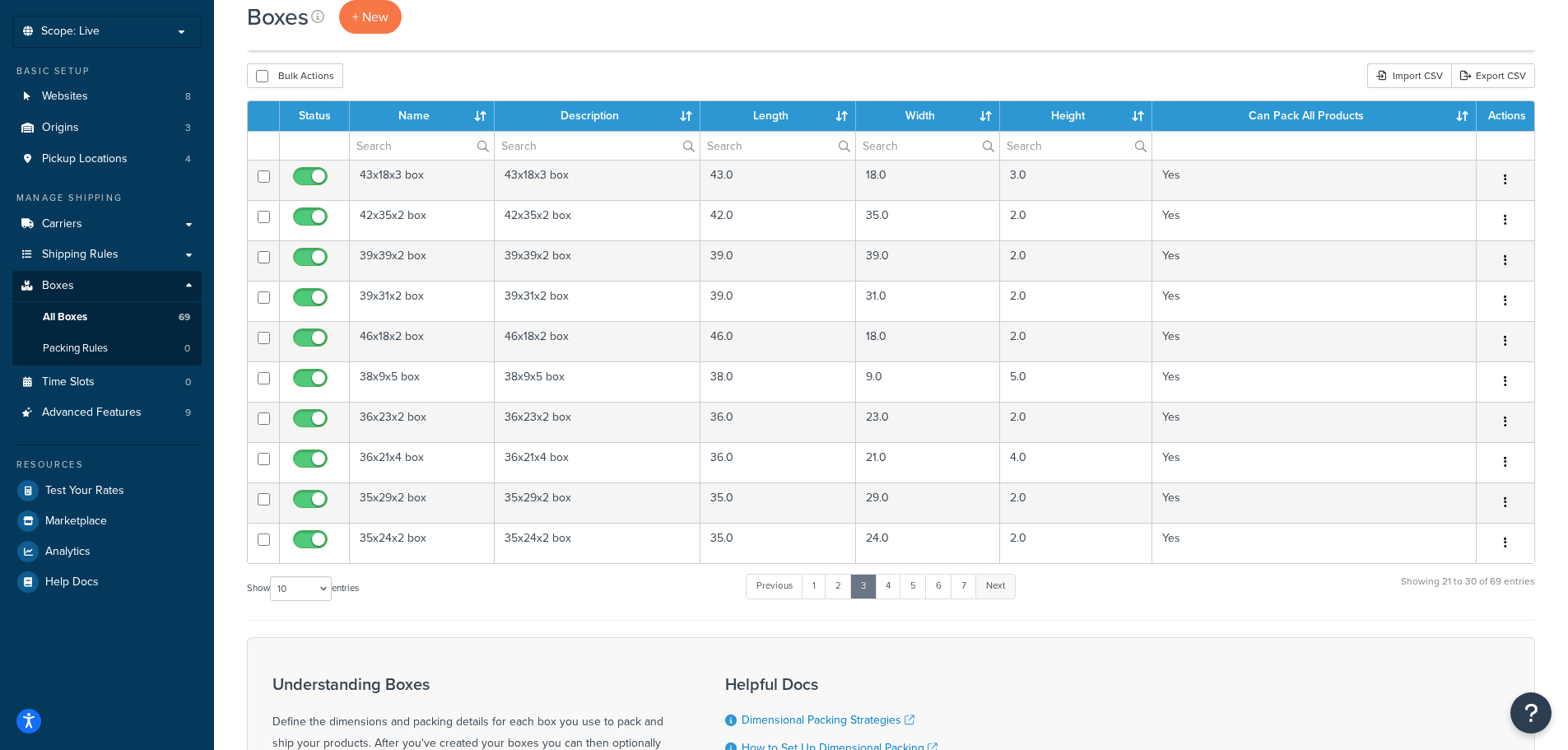
click at [1006, 583] on link "Next" at bounding box center [995, 586] width 40 height 25
click at [1005, 590] on link "Next" at bounding box center [995, 586] width 40 height 25
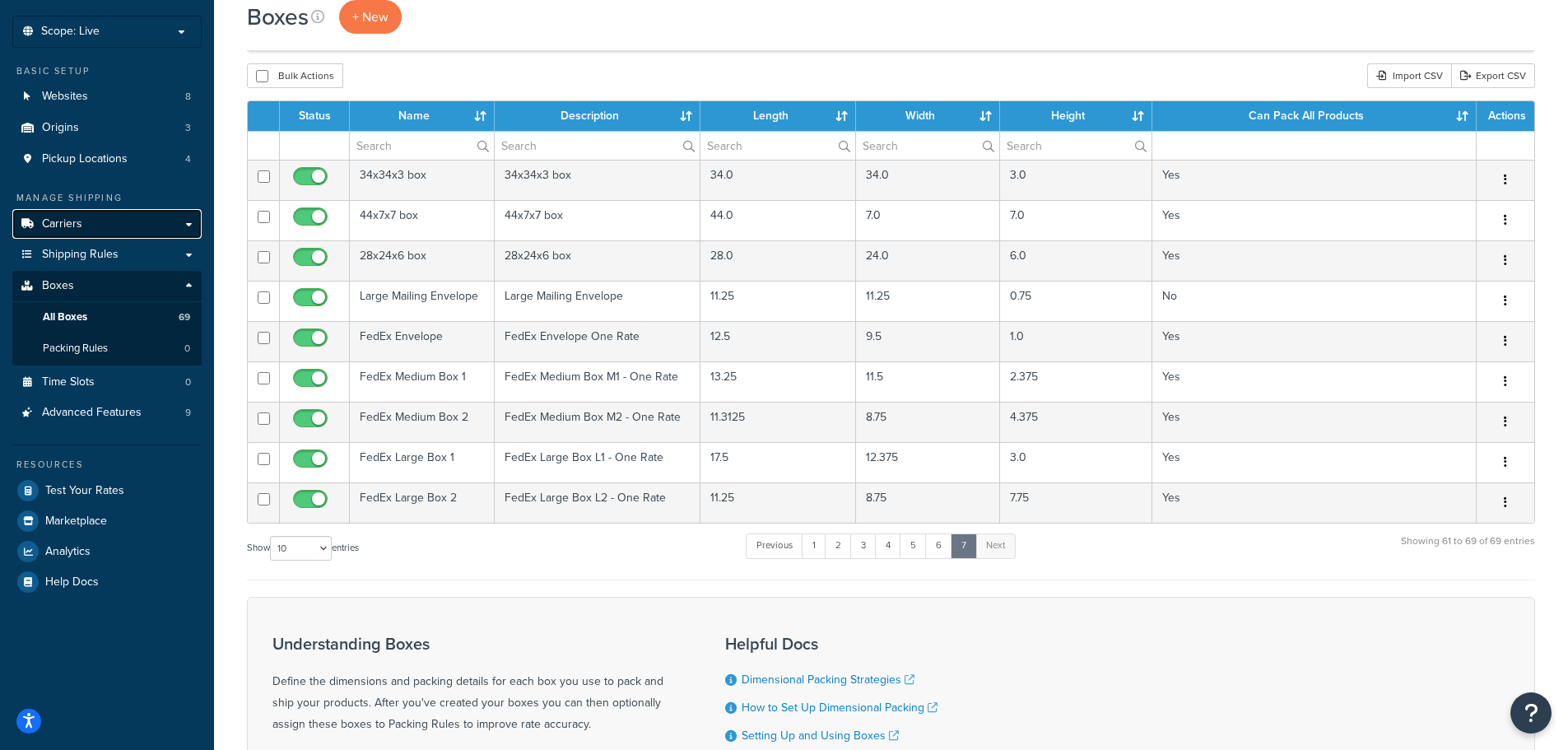
click at [85, 220] on link "Carriers" at bounding box center [107, 224] width 189 height 30
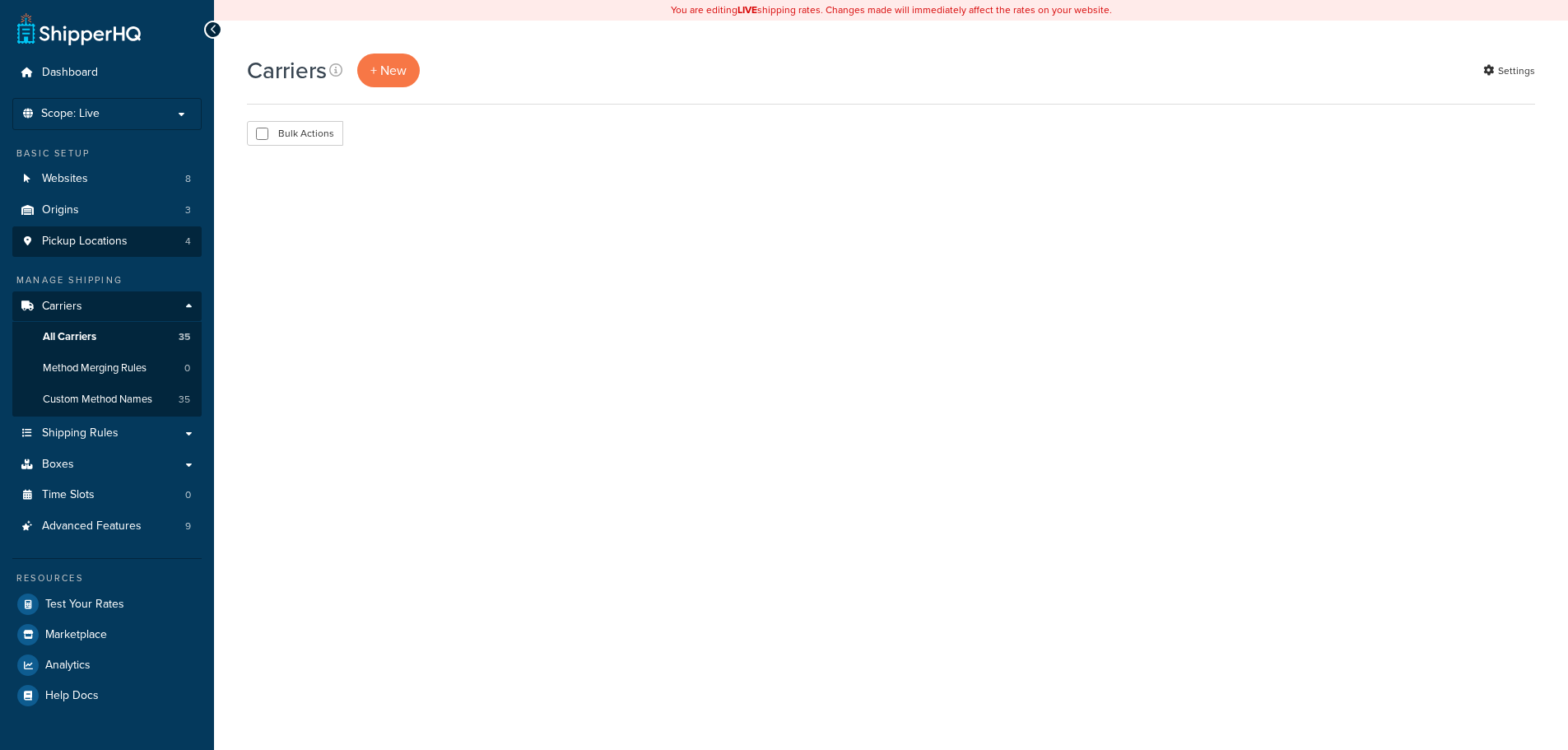
select select "15"
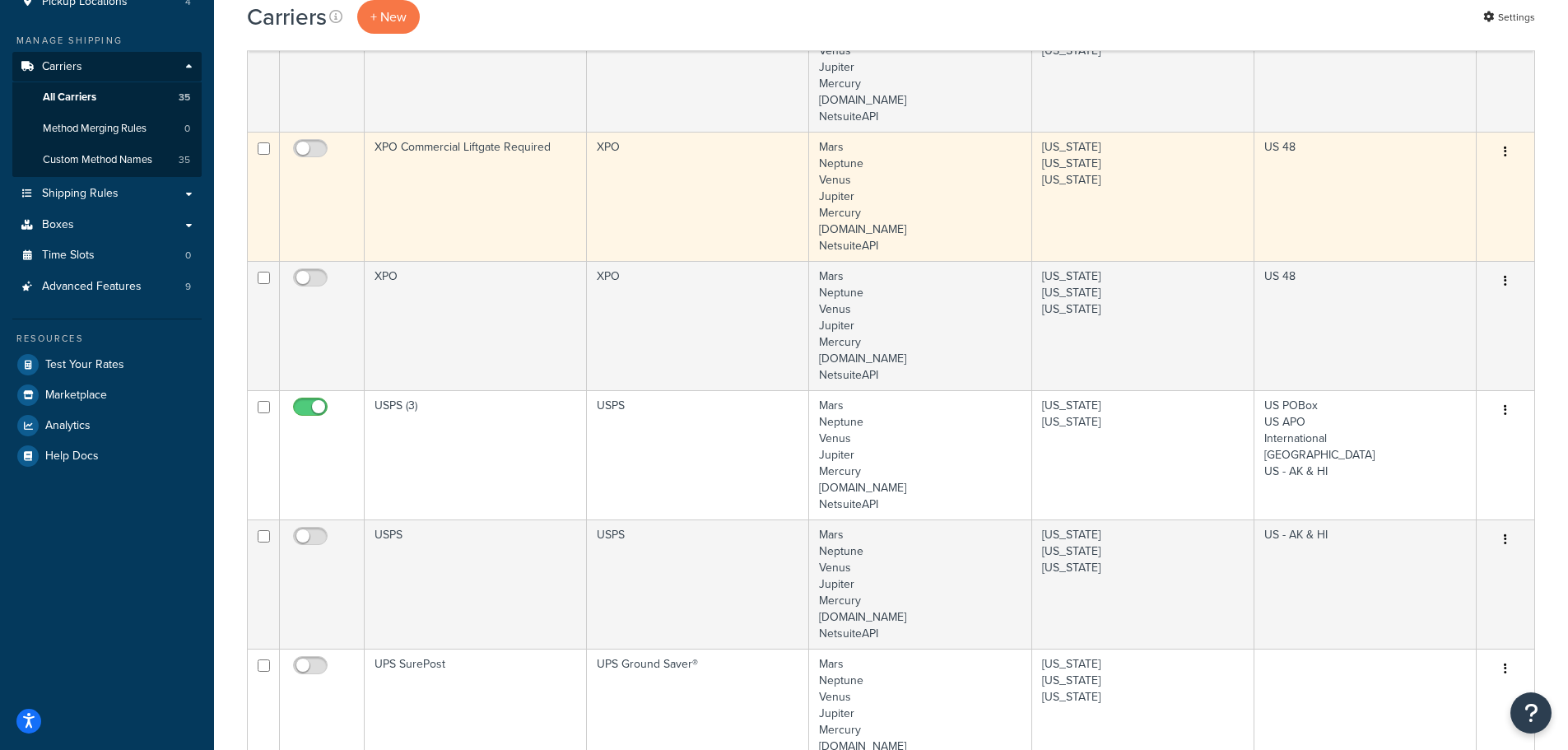
scroll to position [247, 0]
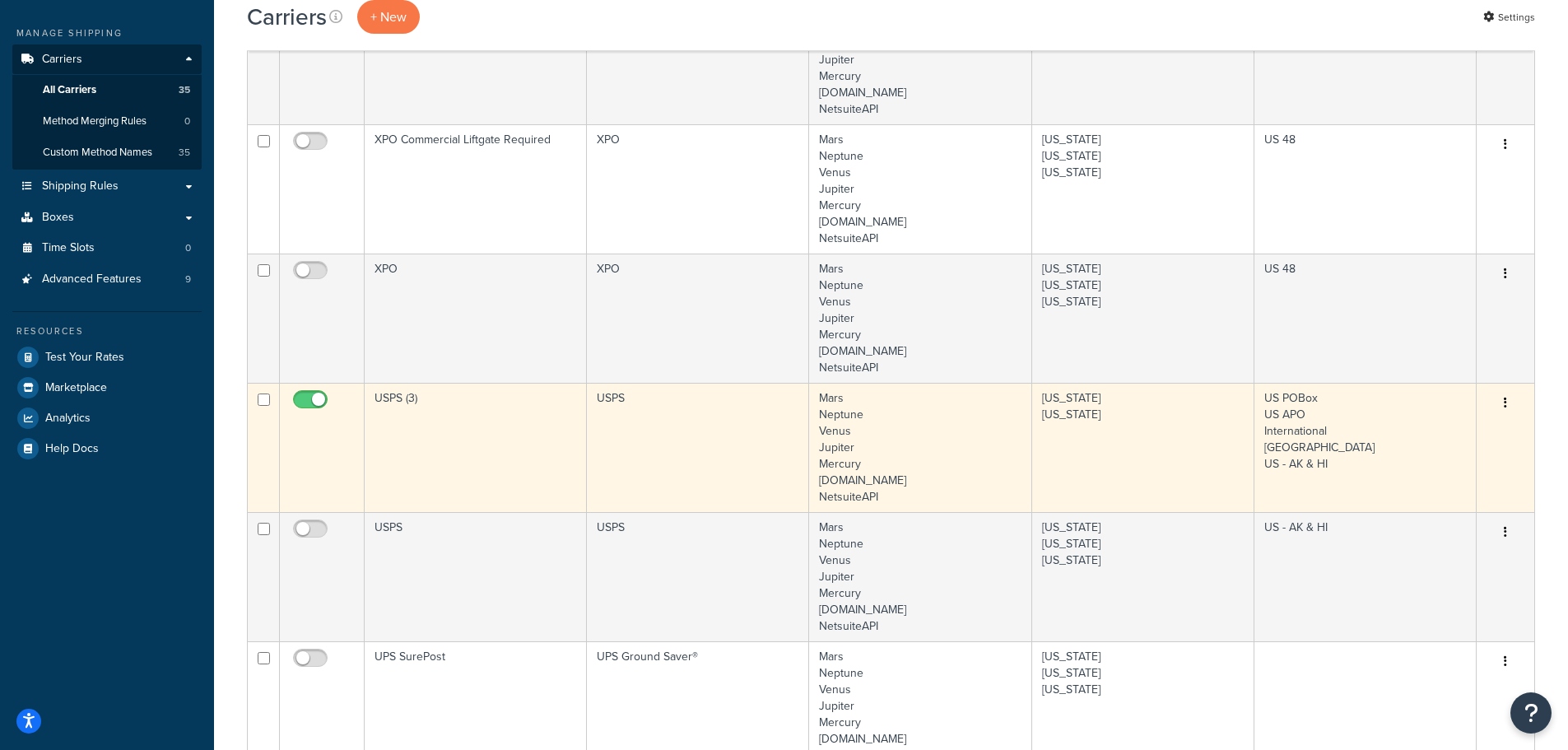
click at [509, 421] on td "USPS (3)" at bounding box center [475, 447] width 223 height 129
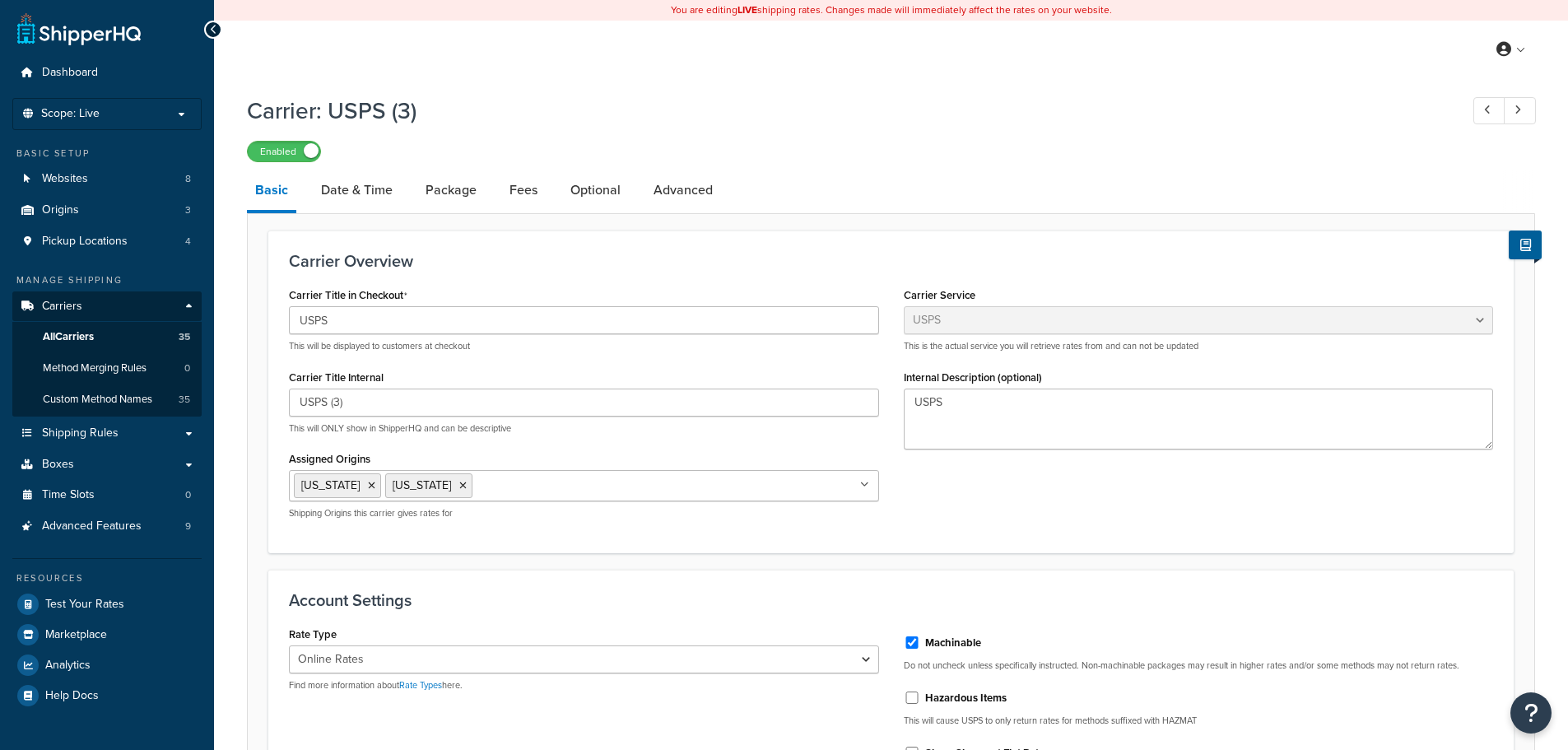
select select "usps"
select select "ONLINE"
click at [448, 198] on link "Package" at bounding box center [451, 190] width 68 height 40
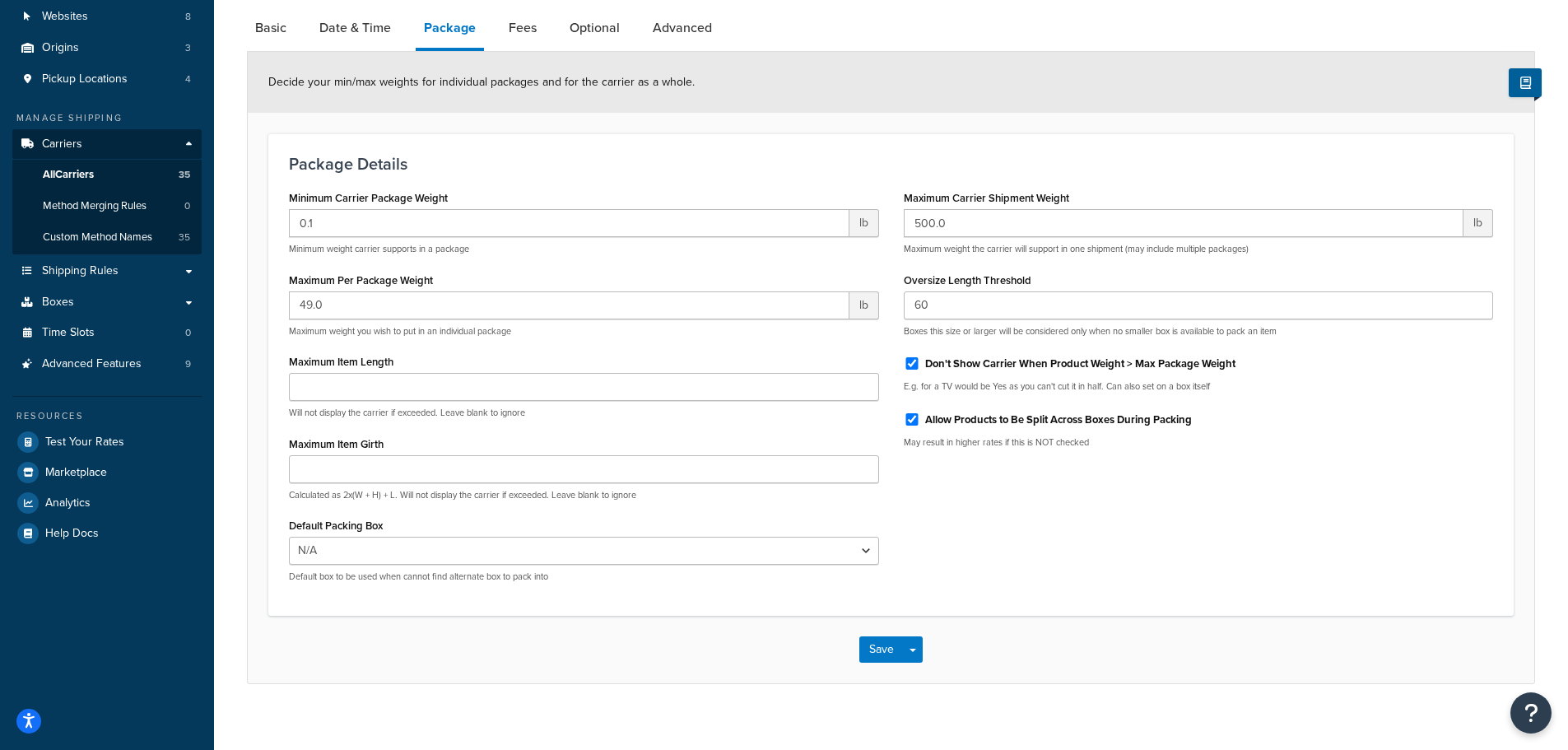
scroll to position [181, 0]
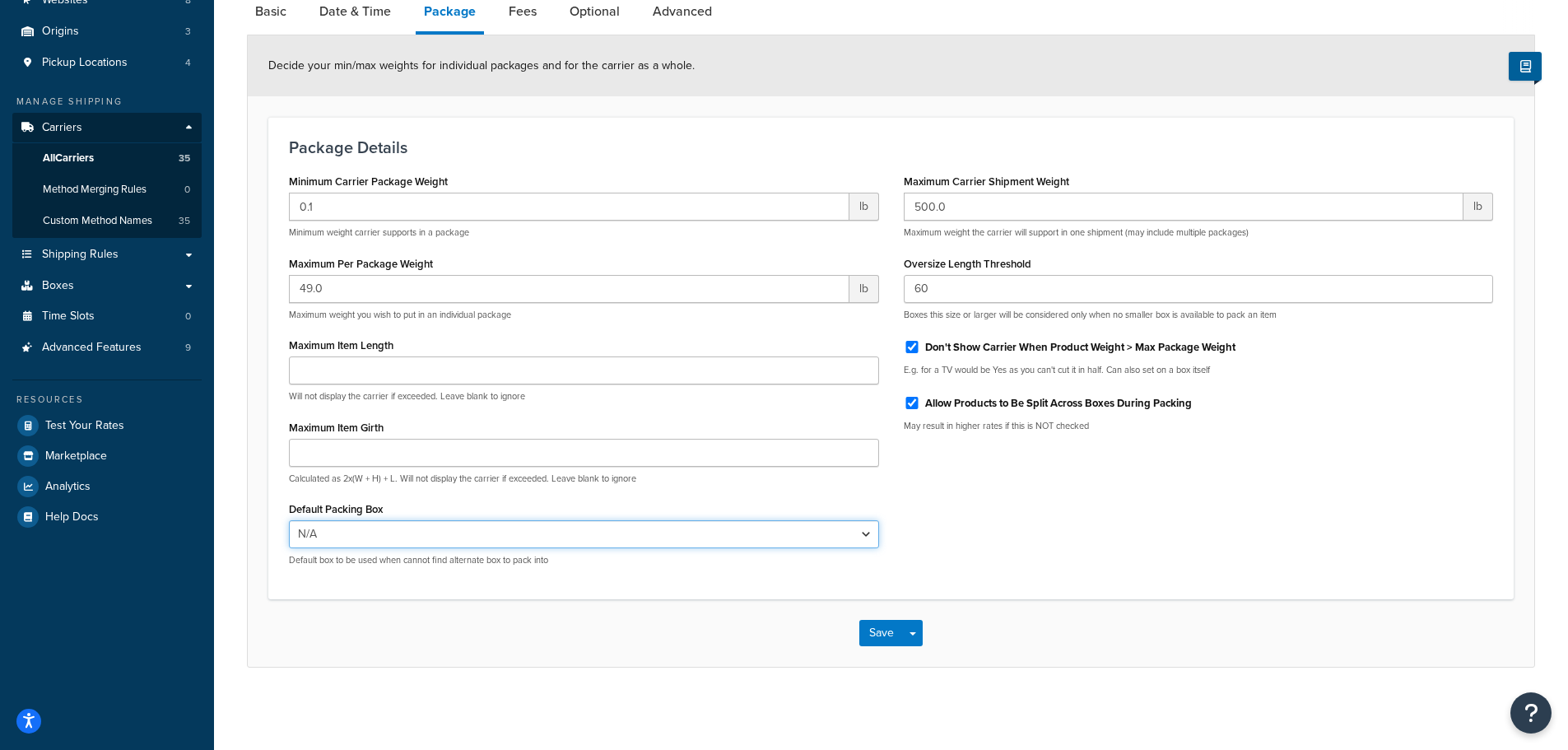
click at [451, 542] on select "N/A USPS Small Flat Box USPS Medium Flat Box 1 USPS Large Flat Box USPS Flat En…" at bounding box center [584, 534] width 591 height 28
click at [427, 595] on div "Package Details Minimum Carrier Package Weight 0.1 lb Minimum weight carrier su…" at bounding box center [891, 358] width 1246 height 483
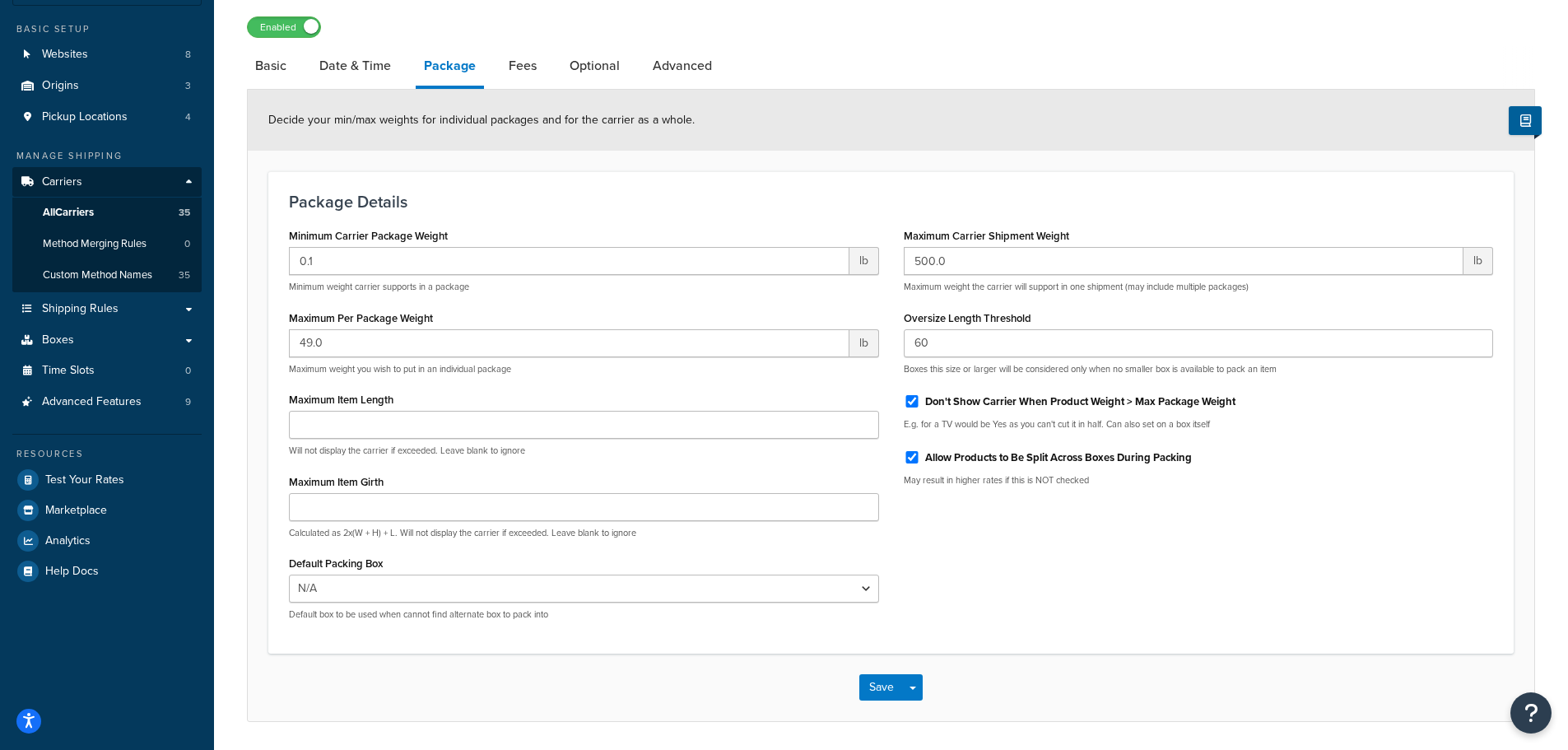
scroll to position [15, 0]
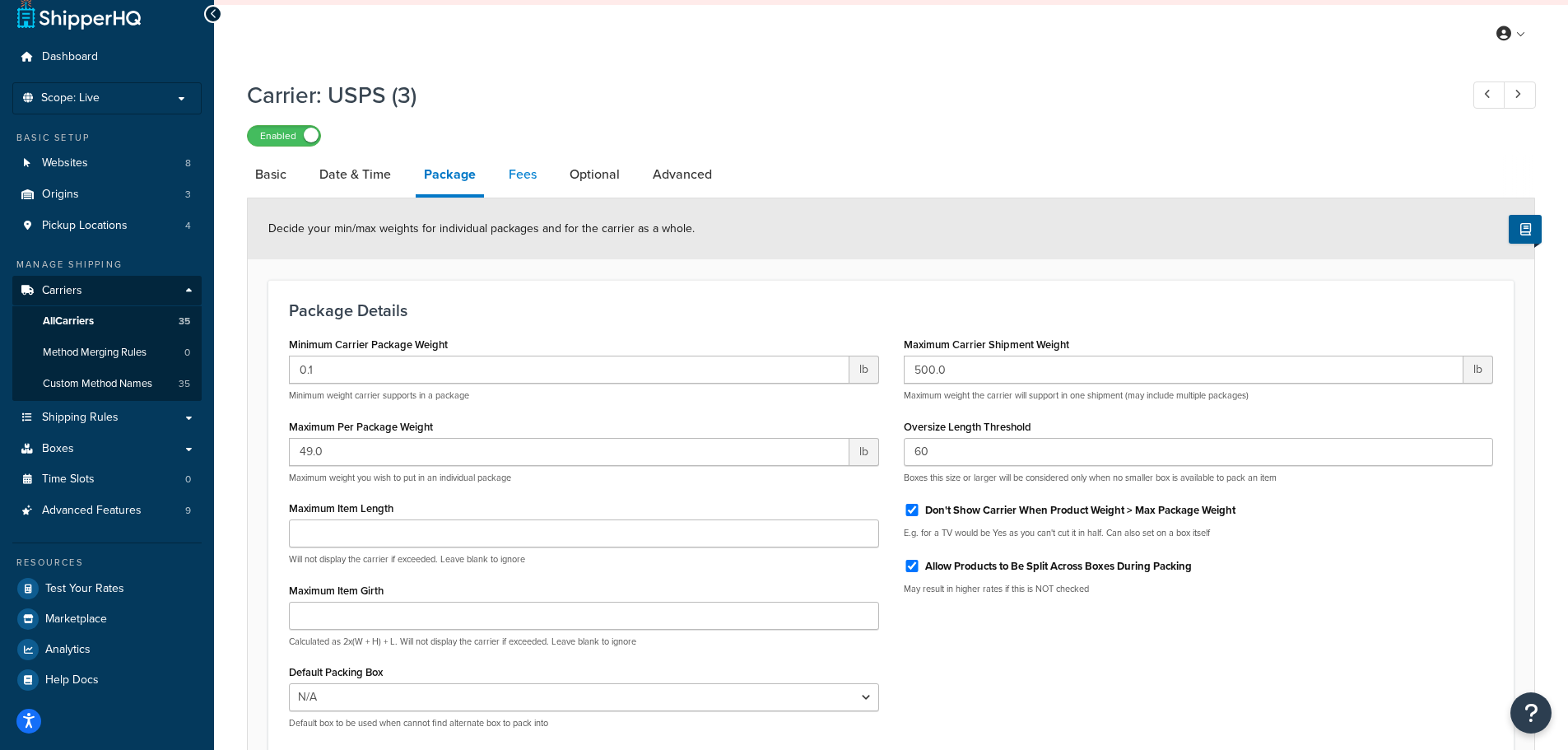
click at [510, 175] on link "Fees" at bounding box center [523, 175] width 45 height 40
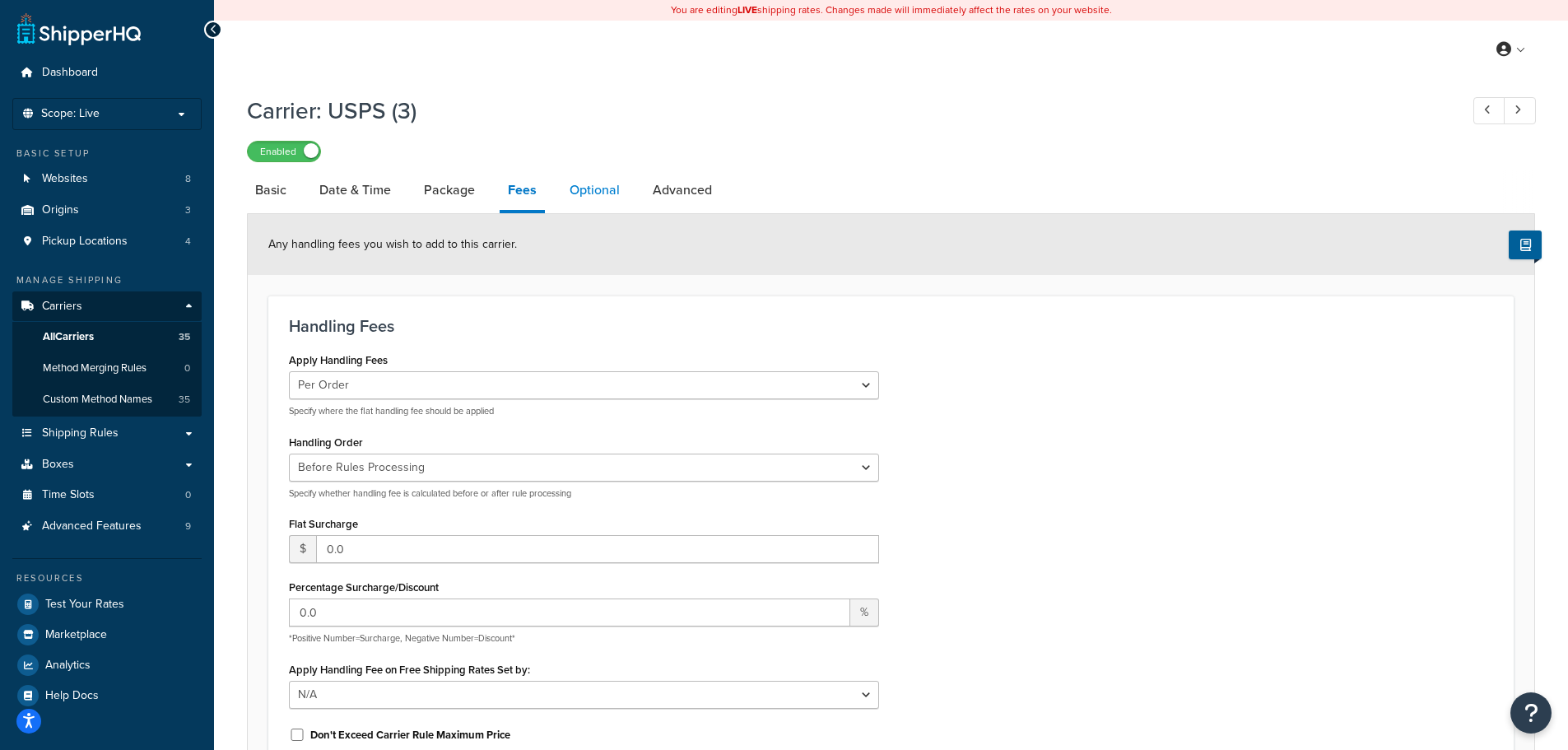
click at [611, 183] on link "Optional" at bounding box center [595, 190] width 67 height 40
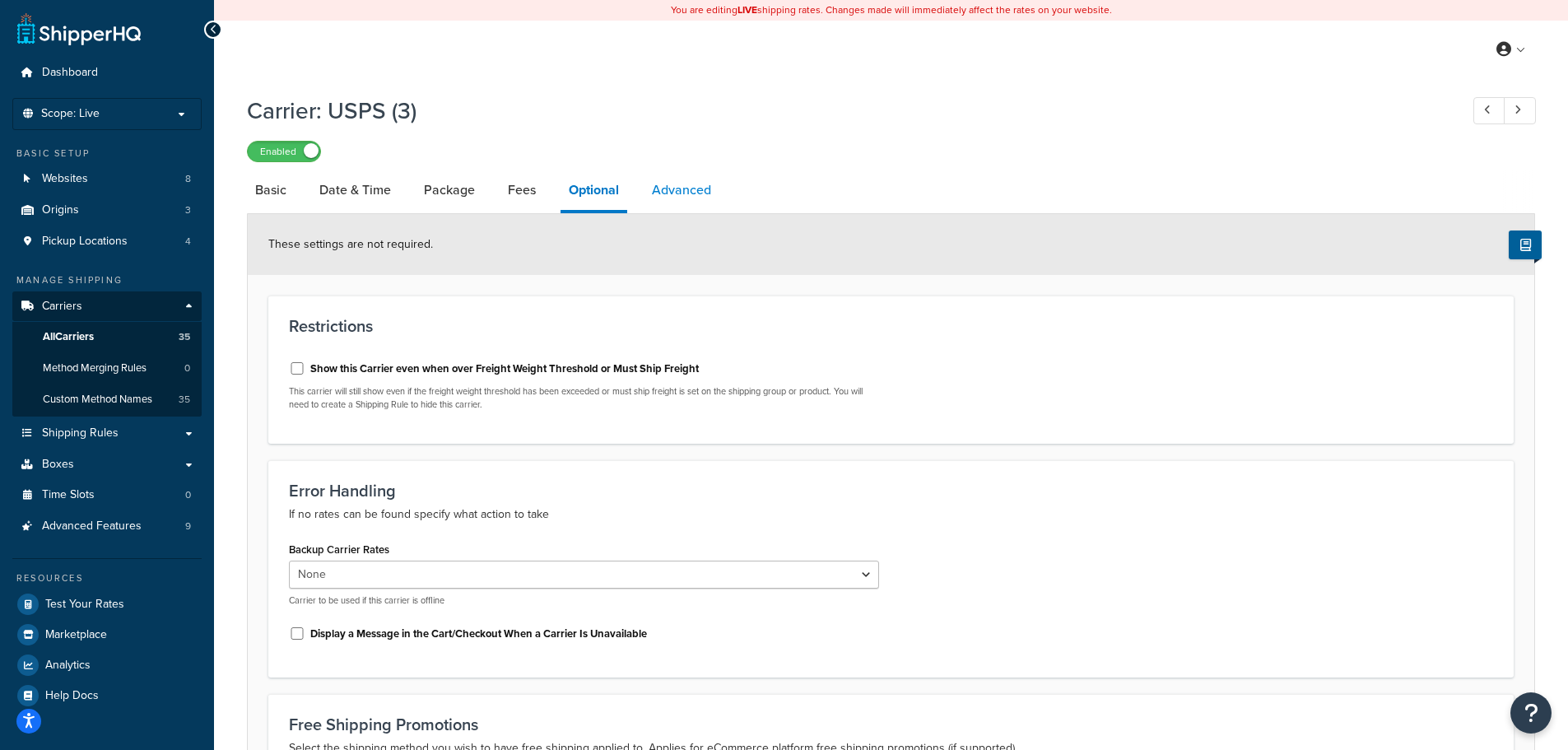
click at [705, 190] on link "Advanced" at bounding box center [682, 190] width 76 height 40
select select "false"
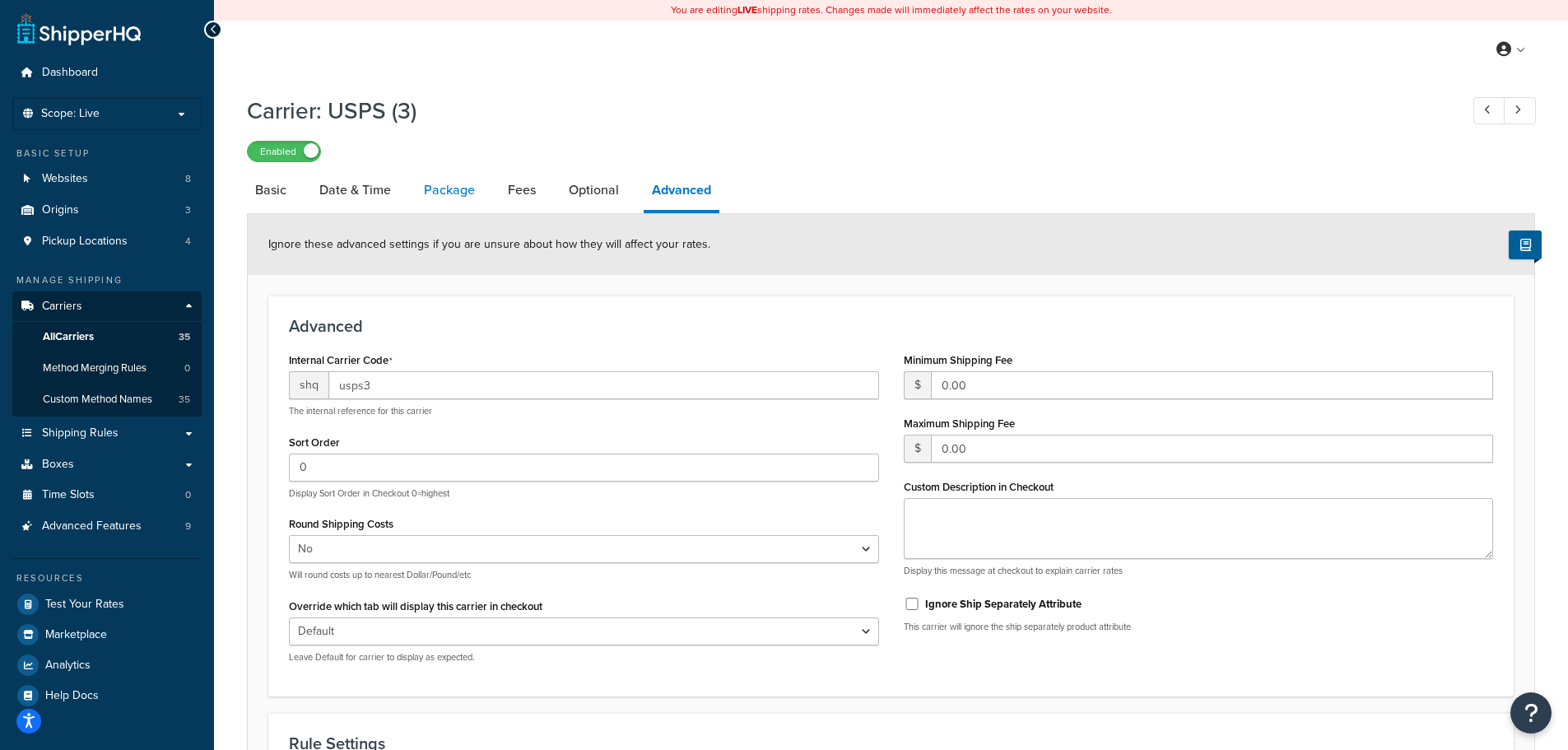
click at [435, 187] on link "Package" at bounding box center [450, 190] width 68 height 40
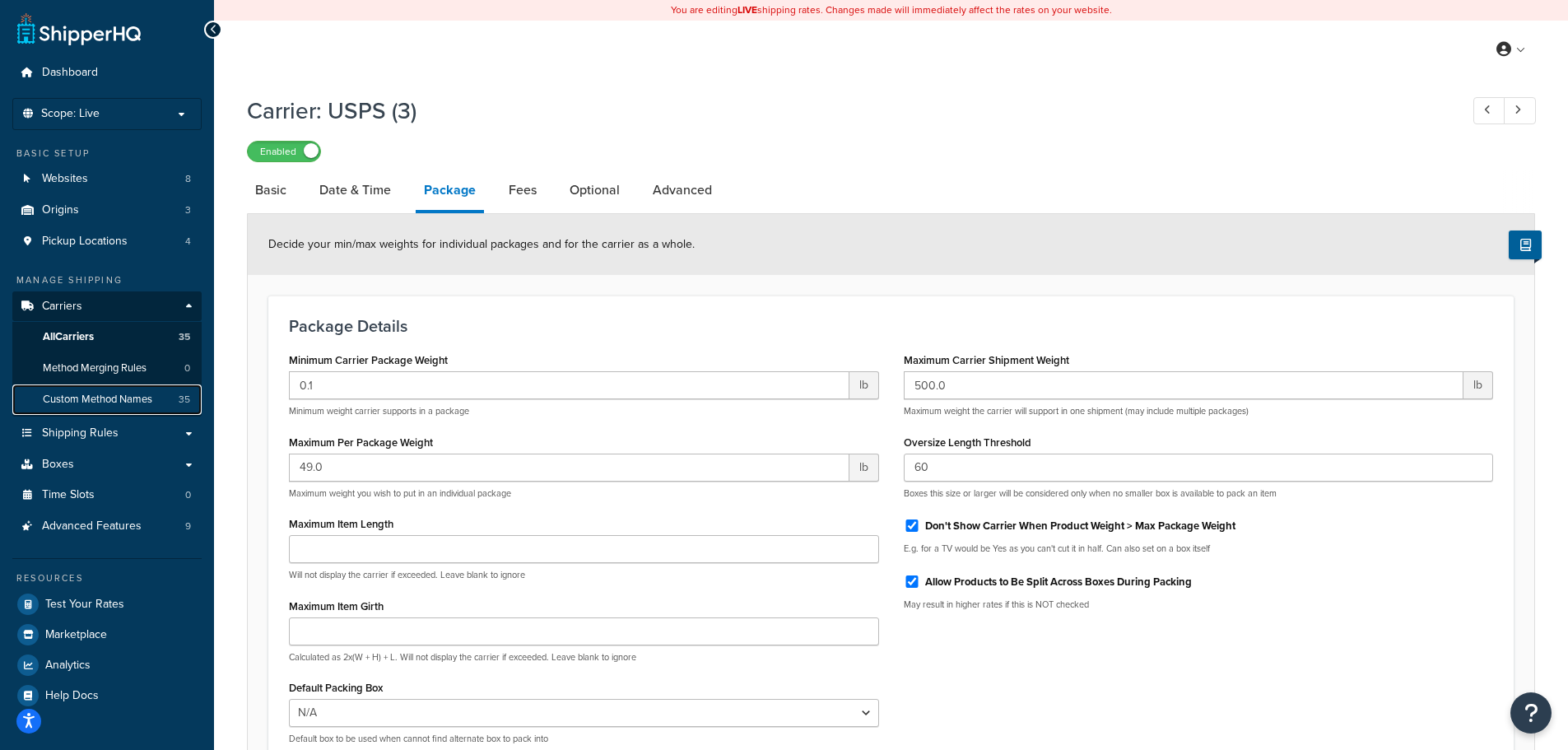
click at [125, 399] on span "Custom Method Names" at bounding box center [97, 400] width 109 height 14
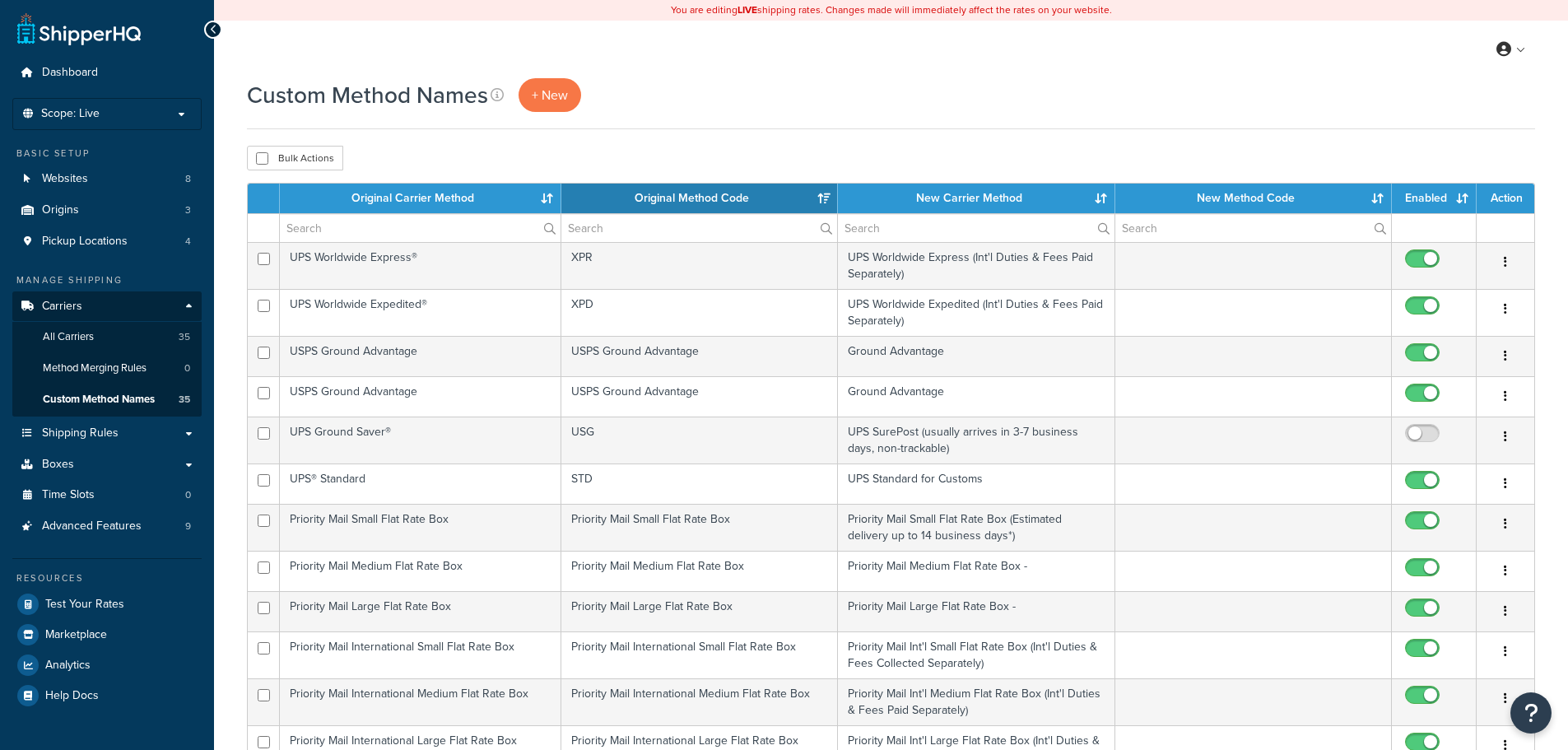
select select "15"
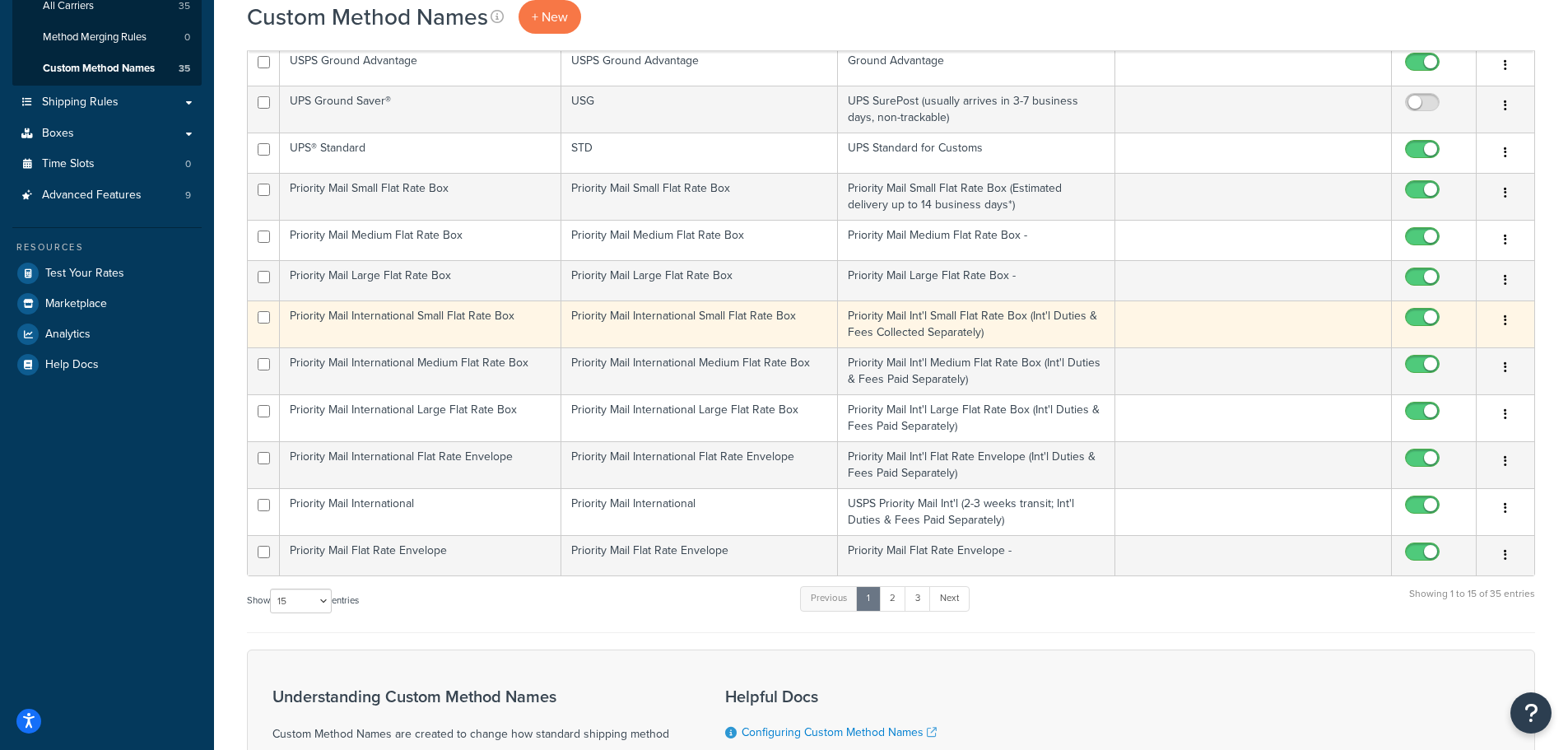
scroll to position [329, 0]
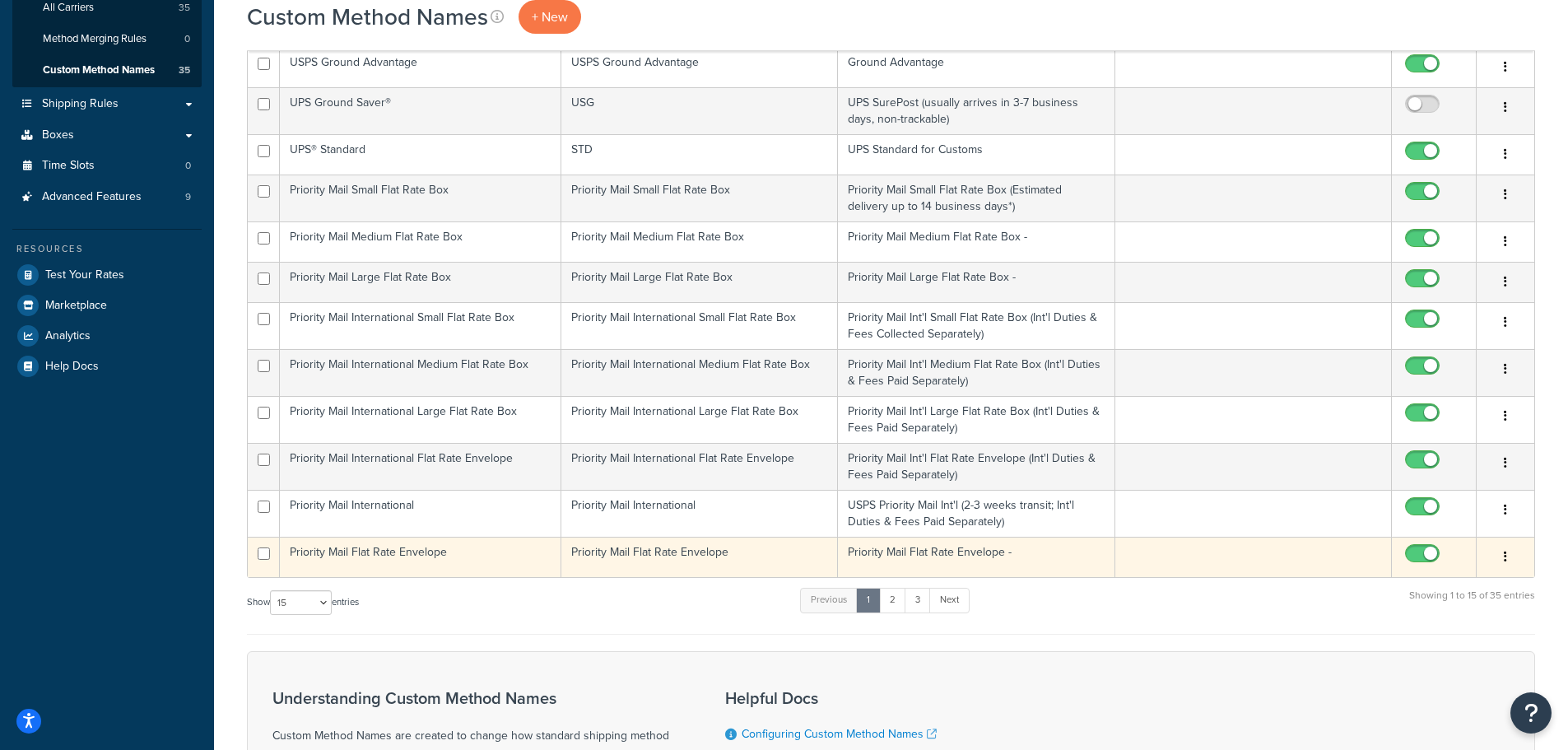
click at [469, 552] on td "Priority Mail Flat Rate Envelope" at bounding box center [421, 556] width 282 height 40
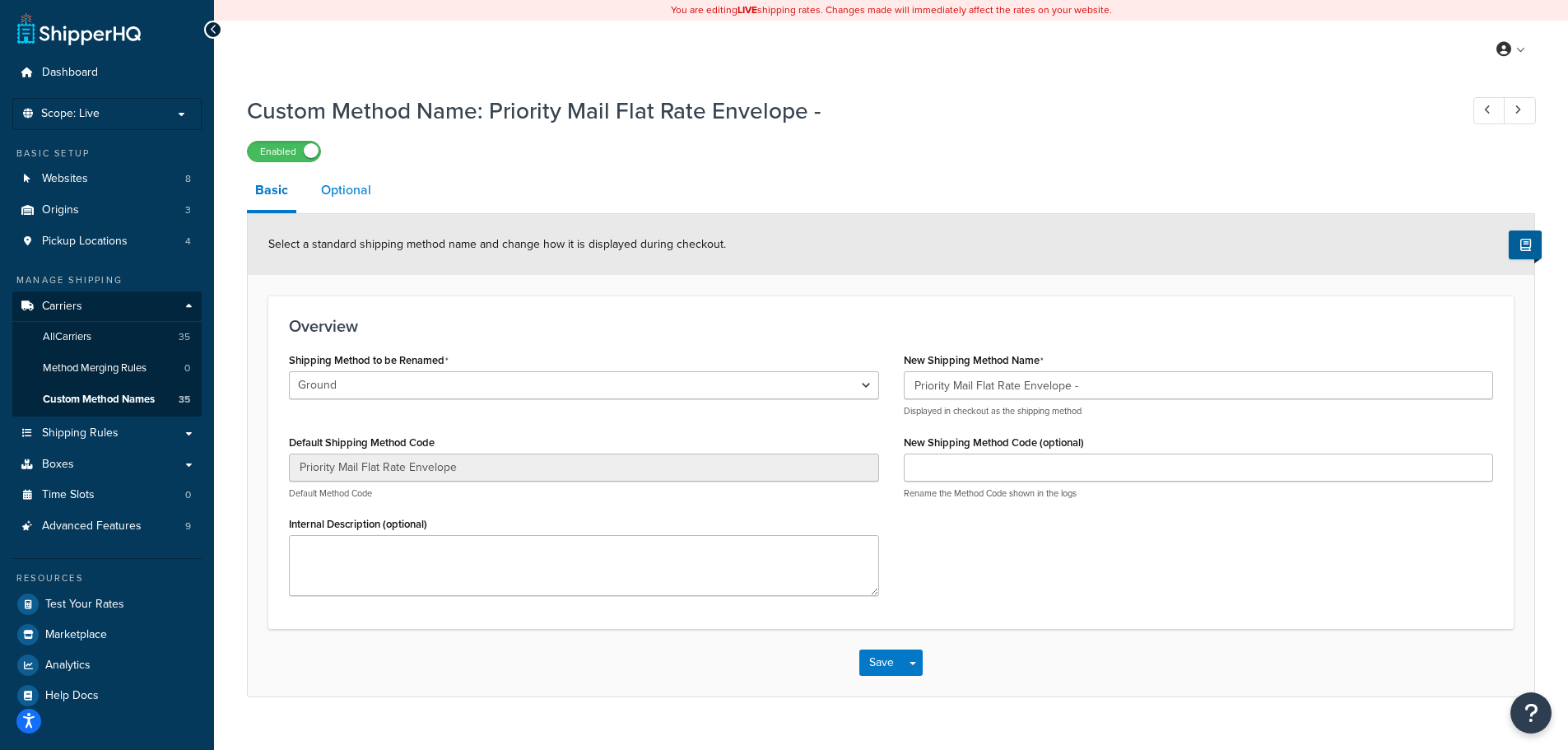
click at [342, 187] on link "Optional" at bounding box center [346, 190] width 67 height 40
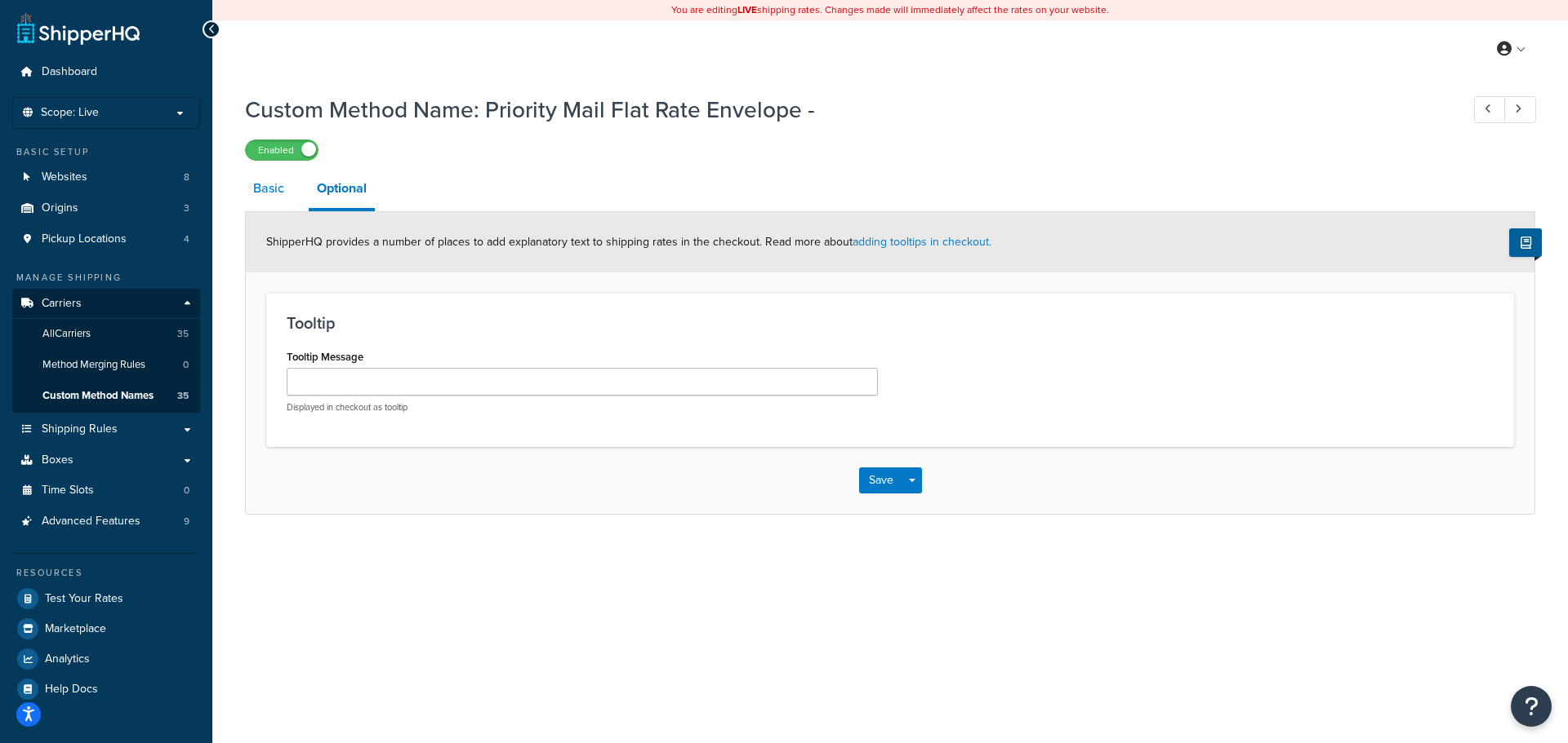
click at [271, 185] on link "Basic" at bounding box center [269, 188] width 48 height 39
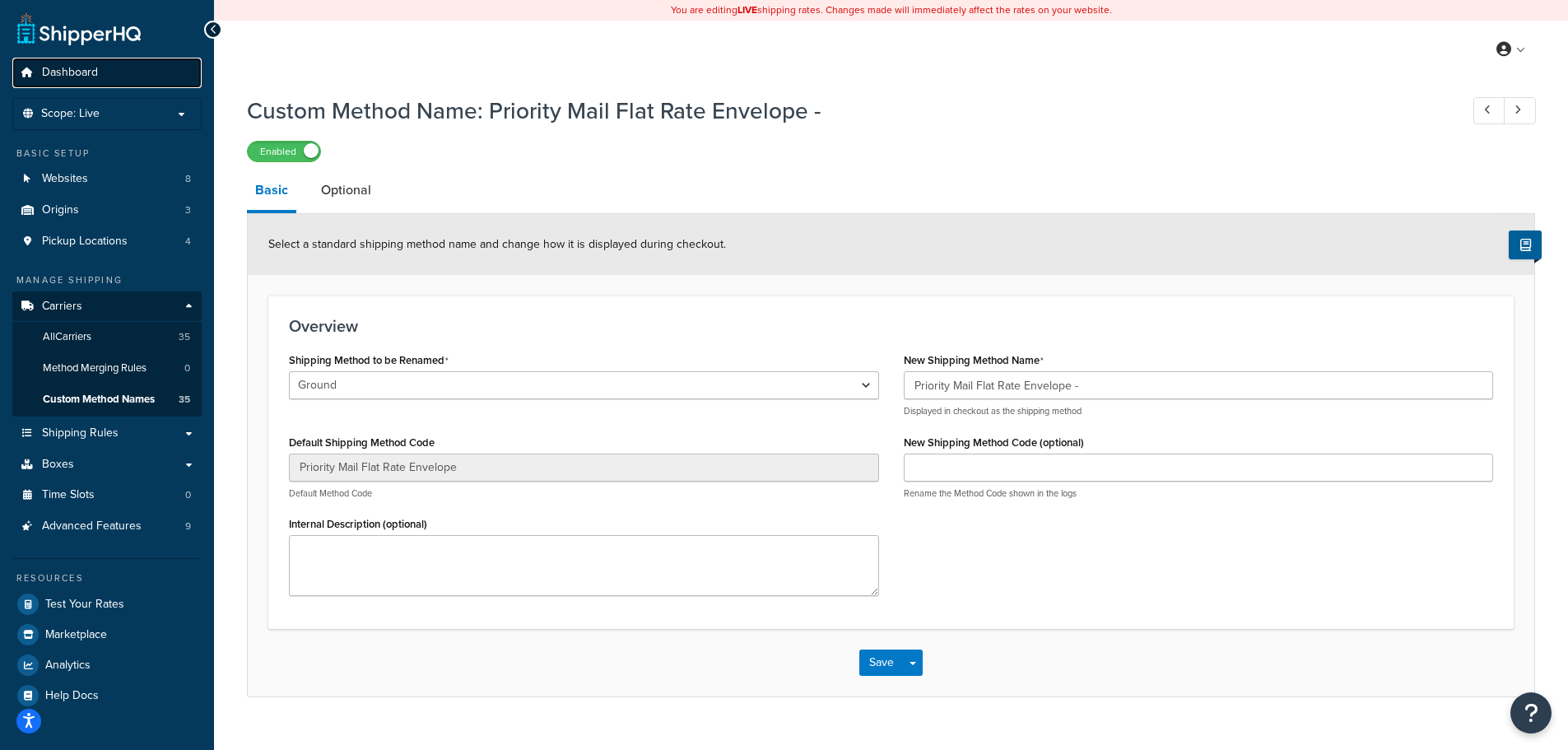
click at [78, 73] on span "Dashboard" at bounding box center [70, 73] width 56 height 14
